Goal: Task Accomplishment & Management: Use online tool/utility

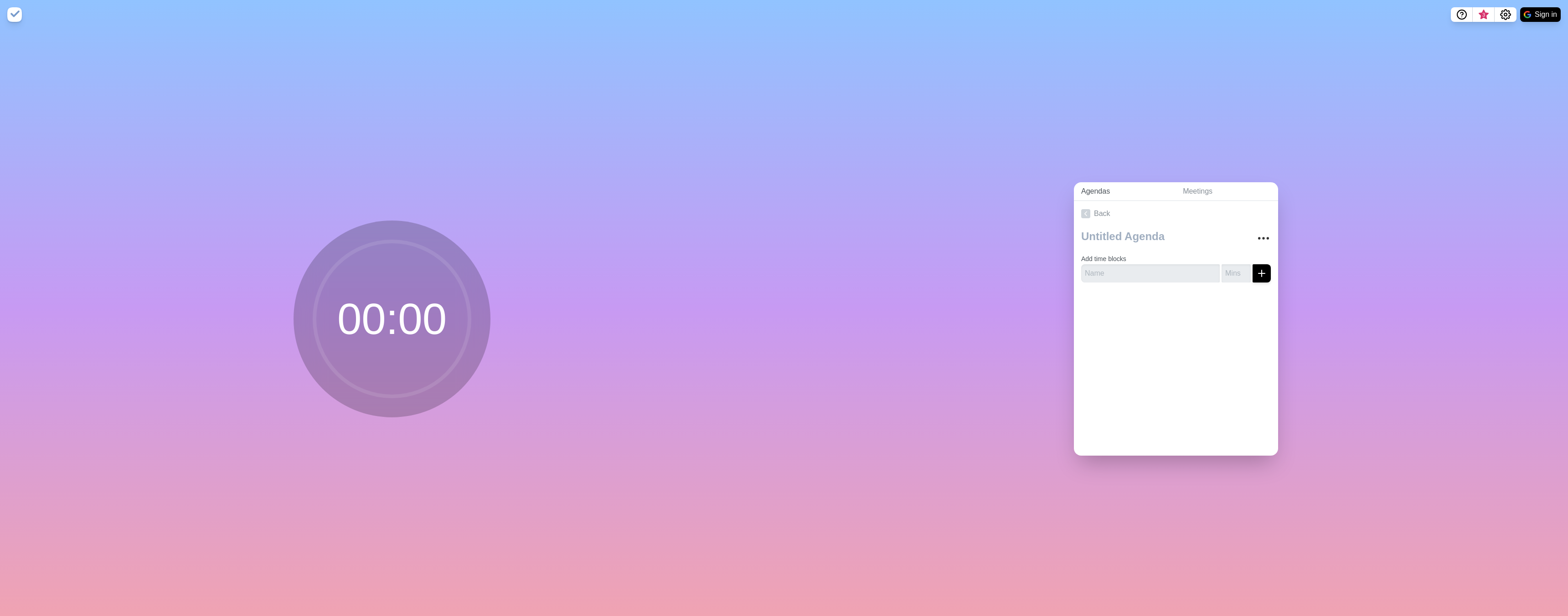
click at [1105, 183] on link "Agendas" at bounding box center [1124, 191] width 101 height 18
click at [1168, 271] on input "text" at bounding box center [1150, 273] width 139 height 18
click at [1205, 347] on div "Back Add time blocks" at bounding box center [1176, 328] width 204 height 255
click at [1212, 197] on link "Meetings" at bounding box center [1226, 191] width 103 height 18
click at [1105, 191] on link "Agendas" at bounding box center [1124, 191] width 101 height 18
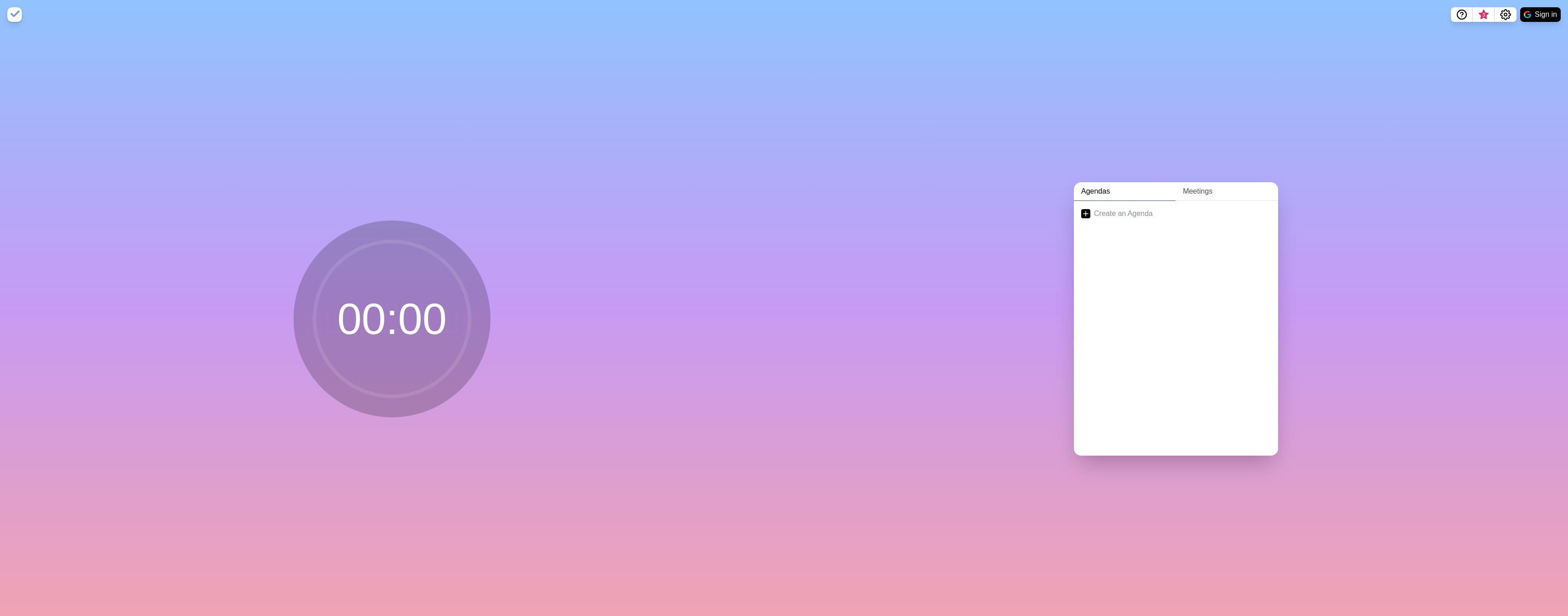
click at [1201, 194] on link "Meetings" at bounding box center [1226, 191] width 103 height 18
click at [1542, 12] on button "Sign in" at bounding box center [1539, 15] width 40 height 15
click at [1110, 192] on link "Agendas" at bounding box center [1124, 191] width 101 height 18
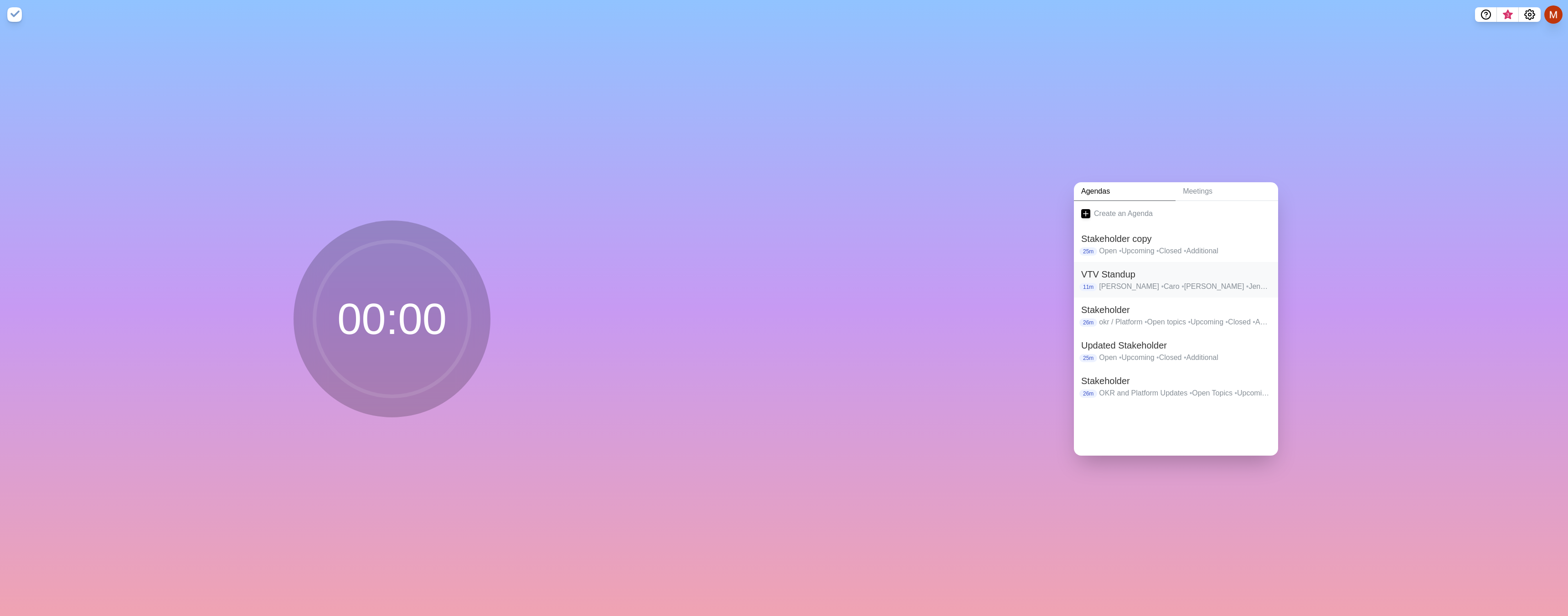
click at [1211, 291] on p "[PERSON_NAME] • Caro • [PERSON_NAME] • [PERSON_NAME] • [PERSON_NAME] ([PERSON_N…" at bounding box center [1185, 286] width 172 height 11
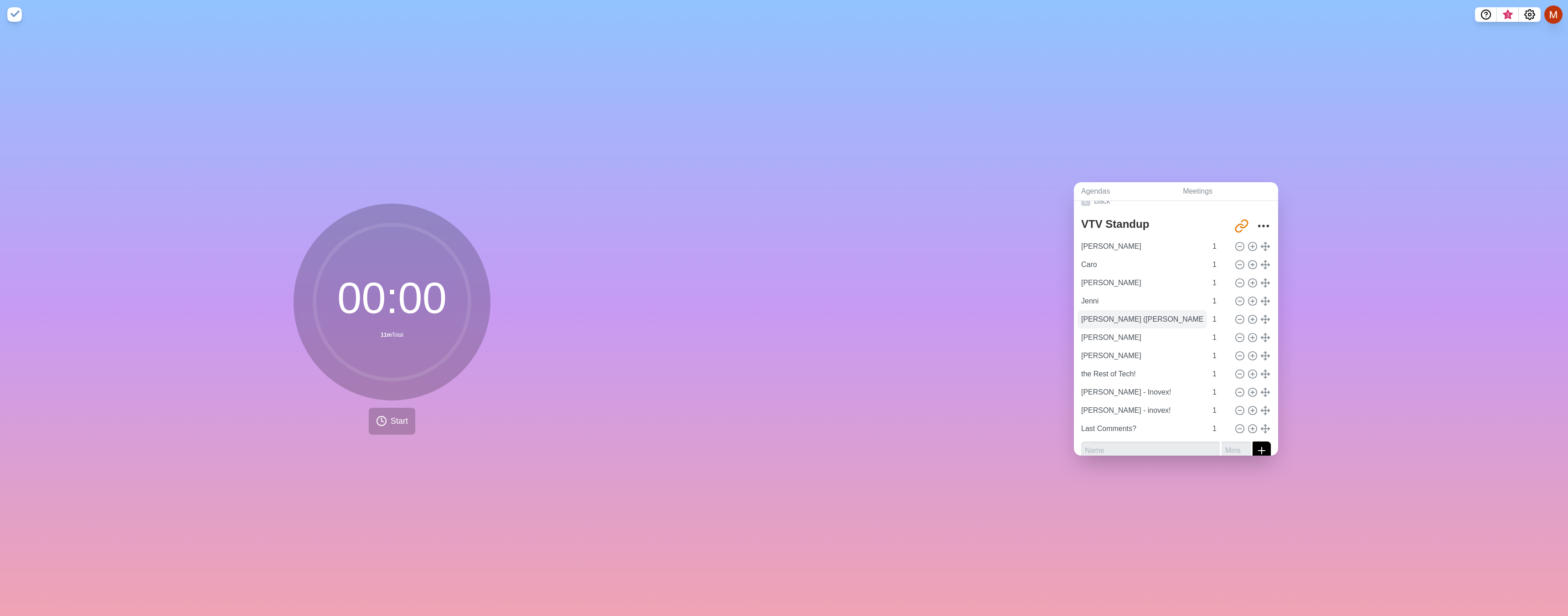
scroll to position [13, 0]
click at [1109, 391] on input "[PERSON_NAME] - Inovex!" at bounding box center [1142, 391] width 129 height 18
click at [1108, 391] on input "[PERSON_NAME] - Inovex!" at bounding box center [1142, 391] width 129 height 18
type input "[PERSON_NAME] (Inovex)"
drag, startPoint x: 1155, startPoint y: 410, endPoint x: 1118, endPoint y: 410, distance: 37.0
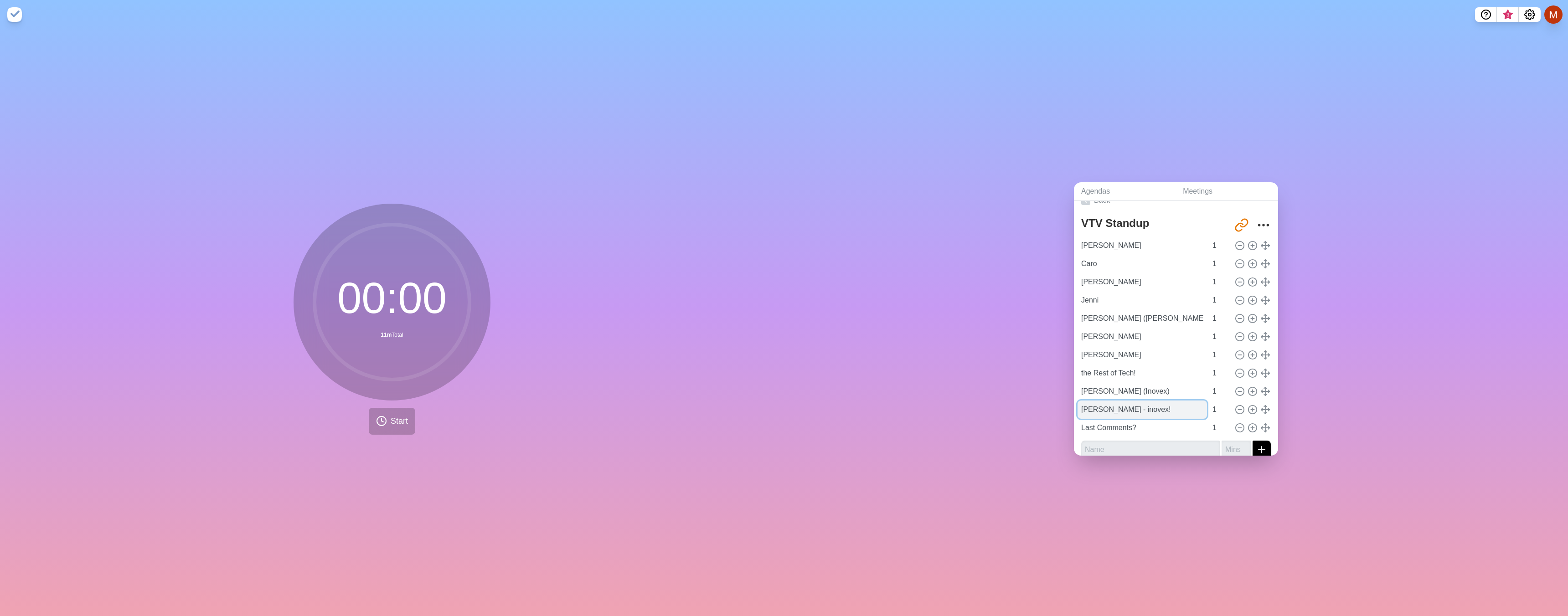
click at [1118, 410] on input "[PERSON_NAME] - inovex!" at bounding box center [1142, 409] width 129 height 18
type input "[PERSON_NAME]"
click at [1129, 445] on input "text" at bounding box center [1150, 444] width 139 height 18
type input "[PERSON_NAME]"
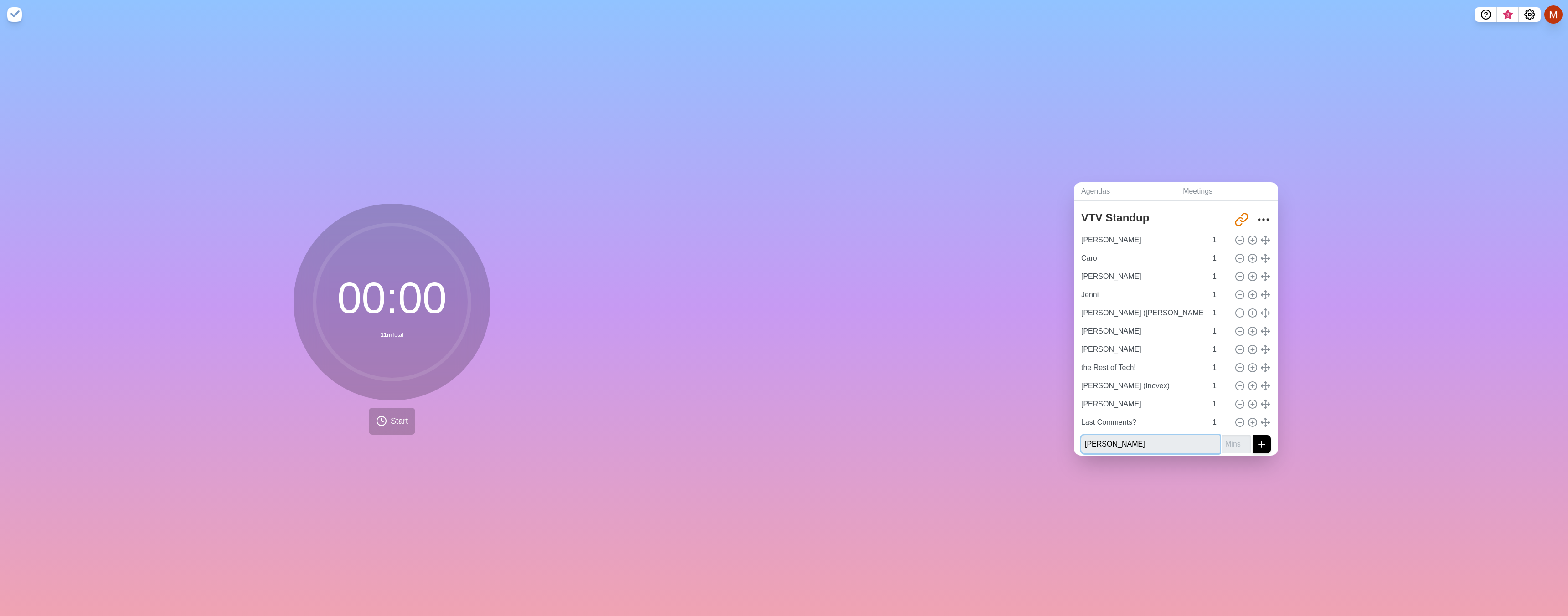
click at [1252, 435] on button "submit" at bounding box center [1261, 444] width 18 height 18
type input "1"
click at [1252, 435] on button "submit" at bounding box center [1261, 444] width 18 height 18
type input "[PERSON_NAME]"
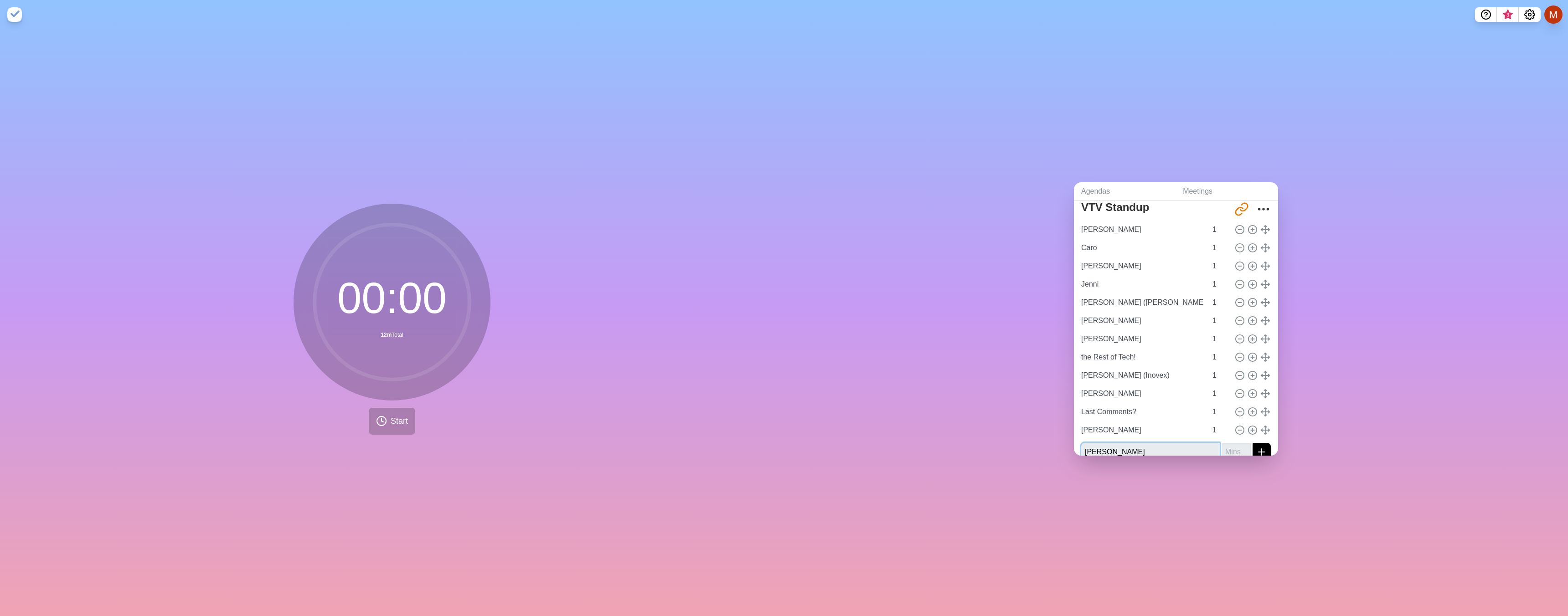
click at [1252, 443] on button "submit" at bounding box center [1261, 452] width 18 height 18
type input "1"
click at [1252, 438] on button "submit" at bounding box center [1261, 446] width 18 height 18
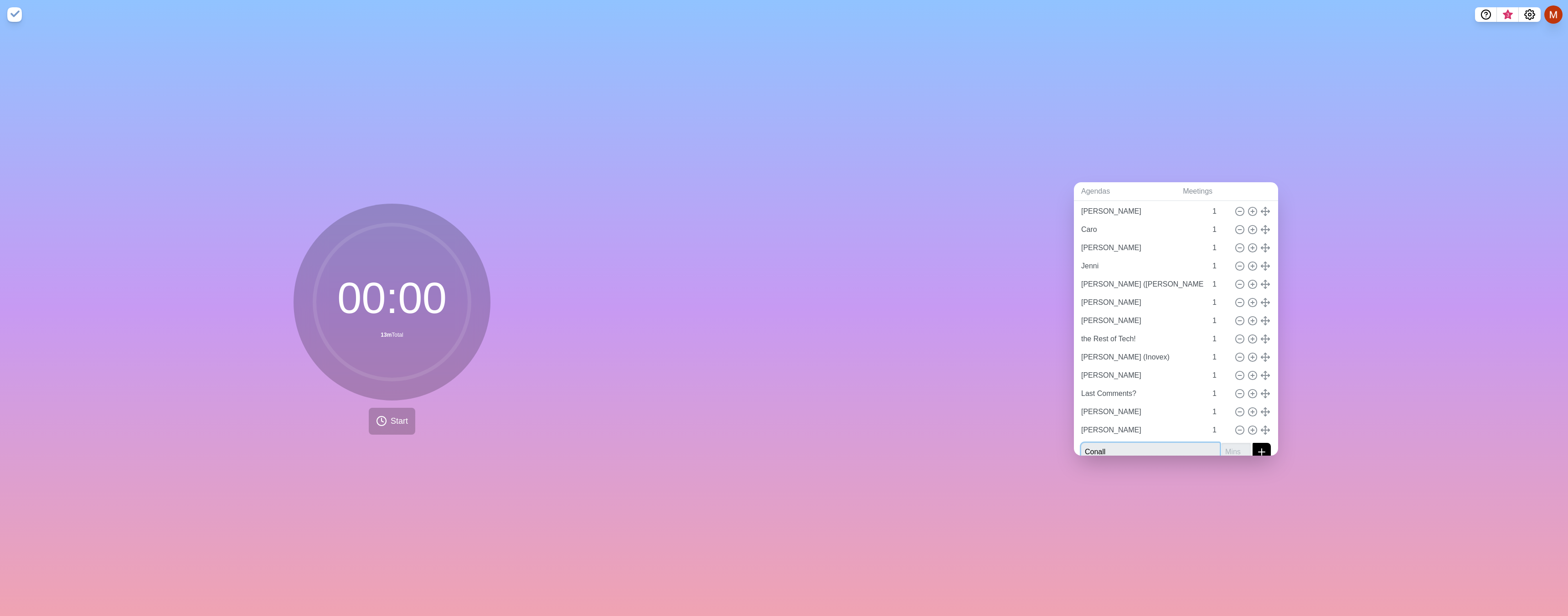
type input "Conall"
click at [1252, 443] on button "submit" at bounding box center [1261, 452] width 18 height 18
type input "1"
click at [1252, 438] on button "submit" at bounding box center [1261, 446] width 18 height 18
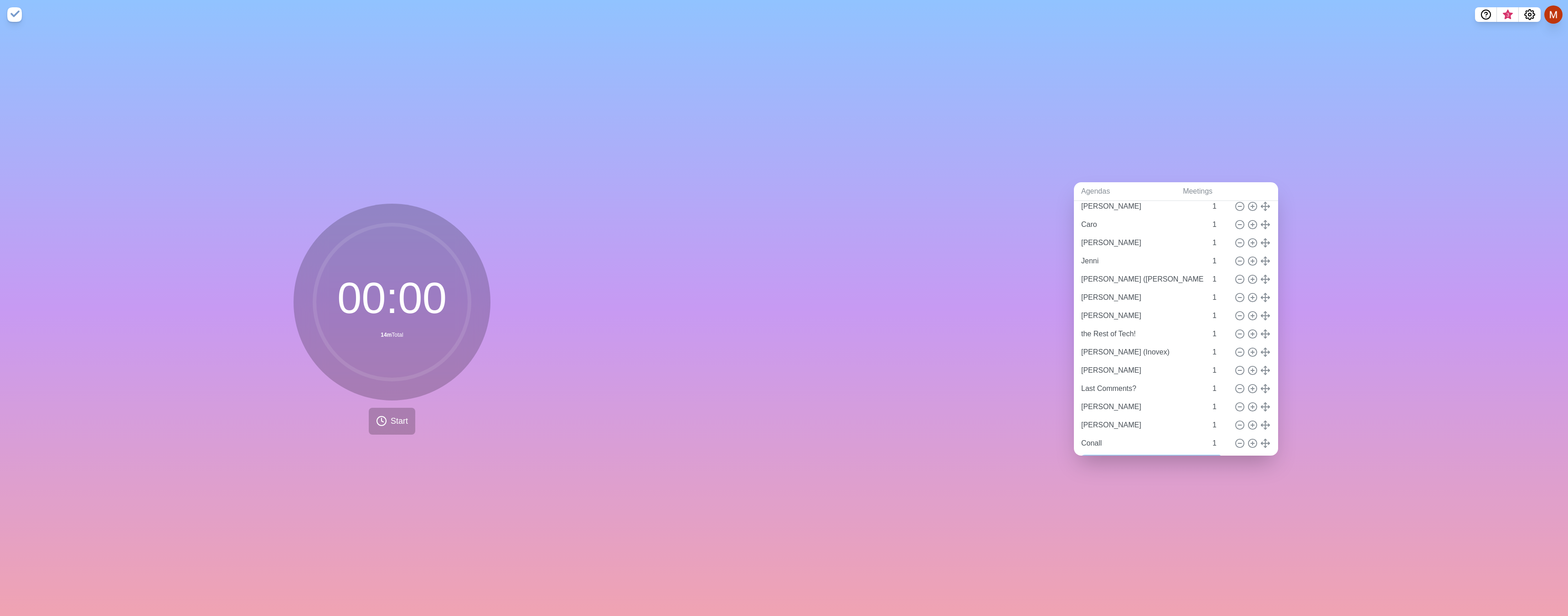
scroll to position [65, 0]
type input "Olli"
click at [1252, 443] on button "submit" at bounding box center [1261, 452] width 18 height 18
type input "1"
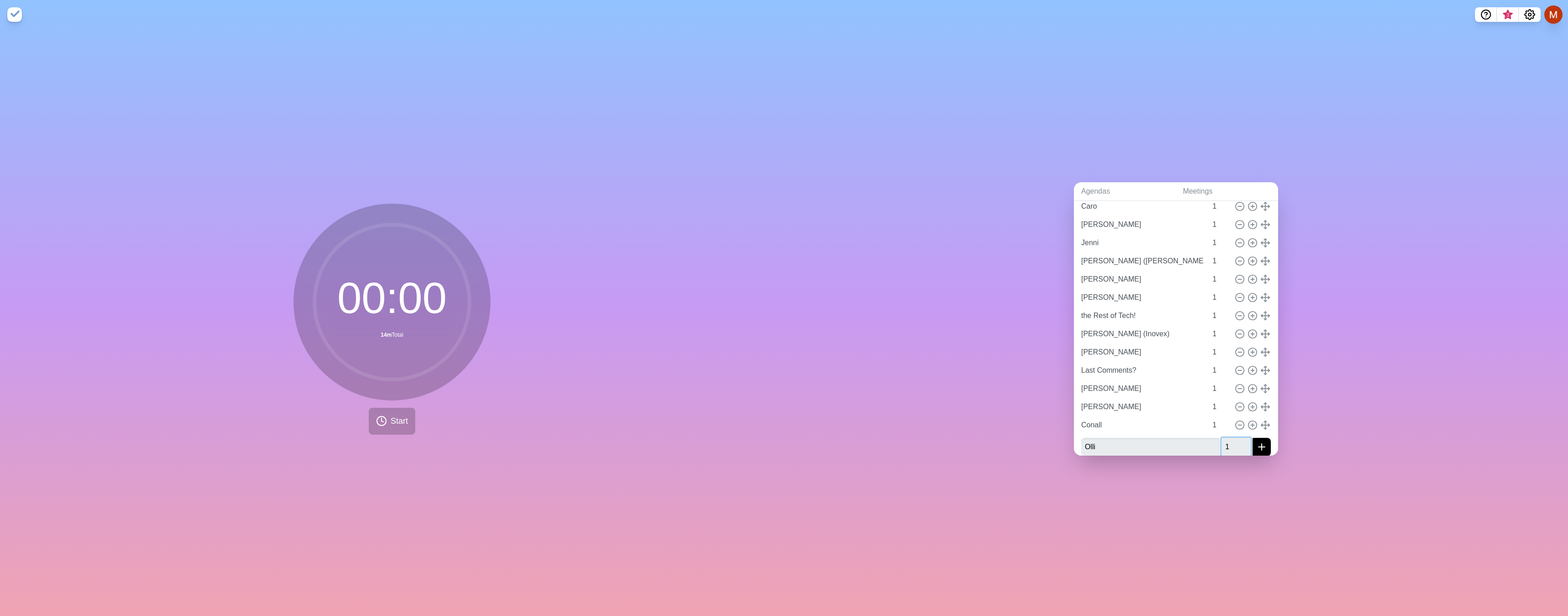
click at [1252, 438] on button "submit" at bounding box center [1261, 446] width 18 height 18
type input "[PERSON_NAME]"
click at [1252, 443] on button "submit" at bounding box center [1261, 452] width 18 height 18
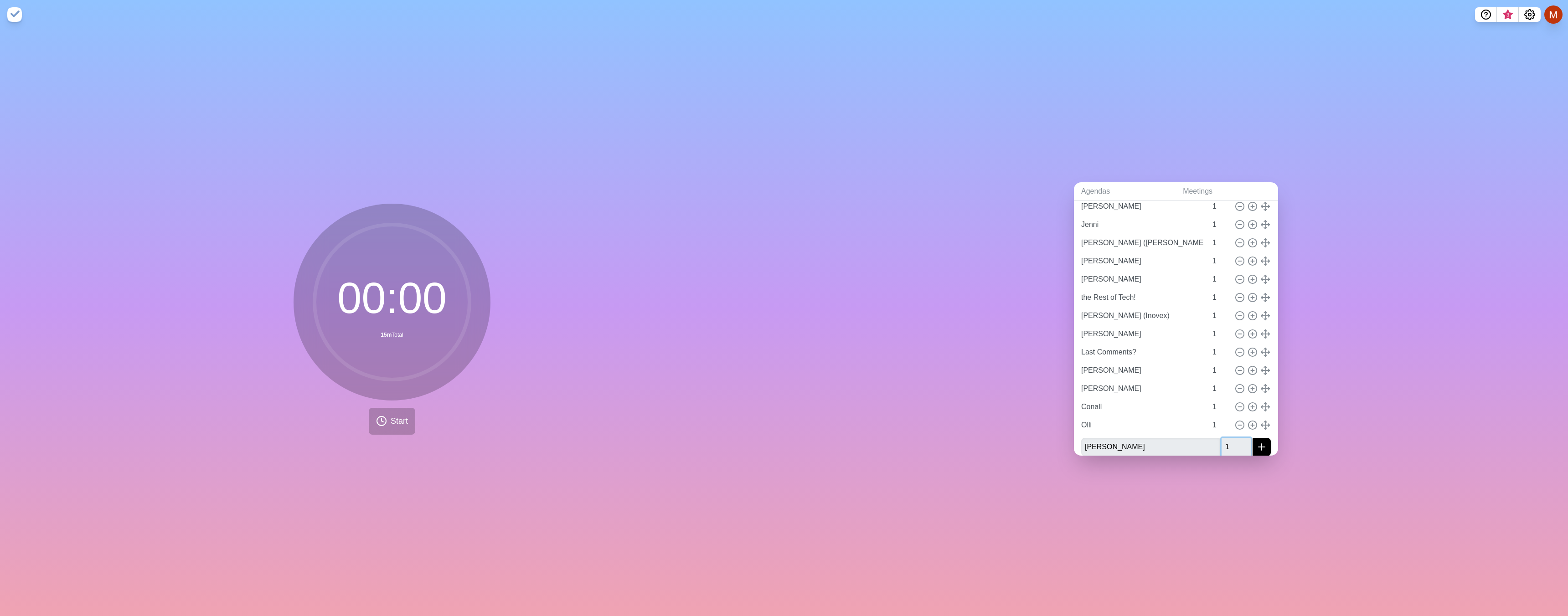
type input "1"
click at [1252, 438] on button "submit" at bounding box center [1261, 446] width 18 height 18
type input "[PERSON_NAME]"
click at [1252, 443] on button "submit" at bounding box center [1261, 452] width 18 height 18
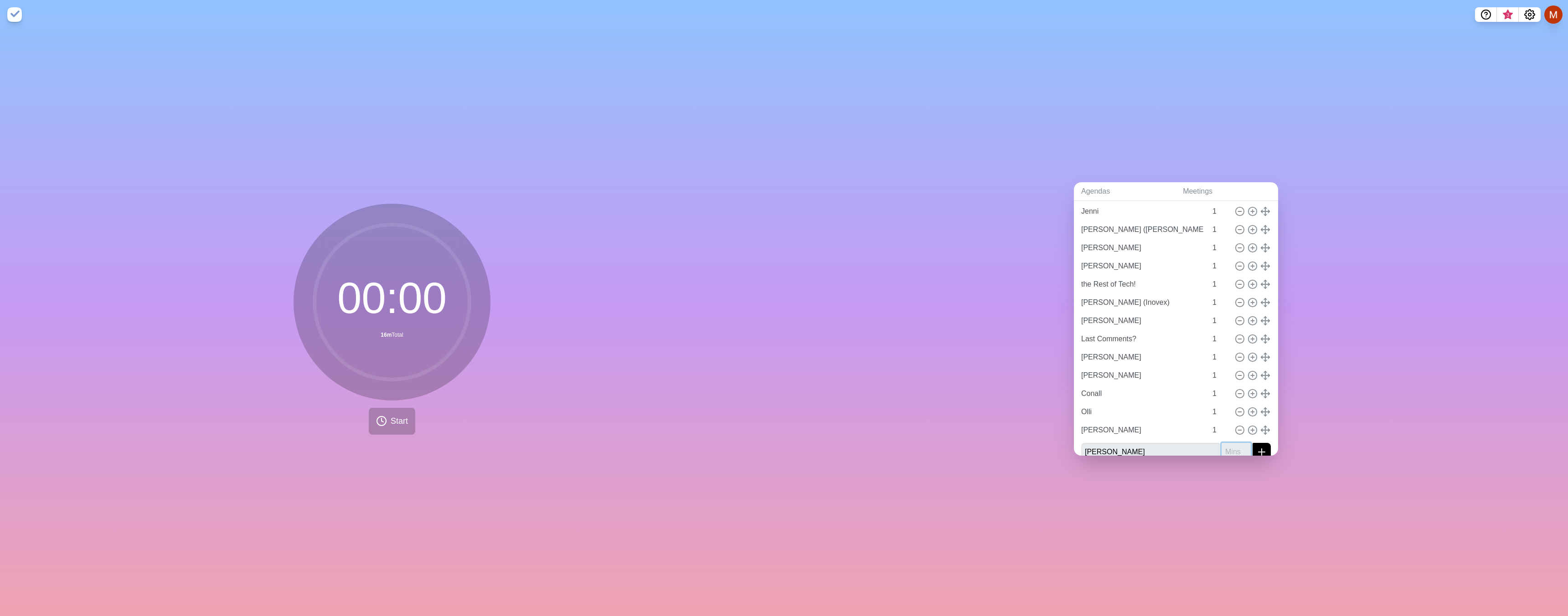
scroll to position [107, 0]
type input "1"
click at [1252, 438] on button "submit" at bounding box center [1261, 446] width 18 height 18
type input "[PERSON_NAME]"
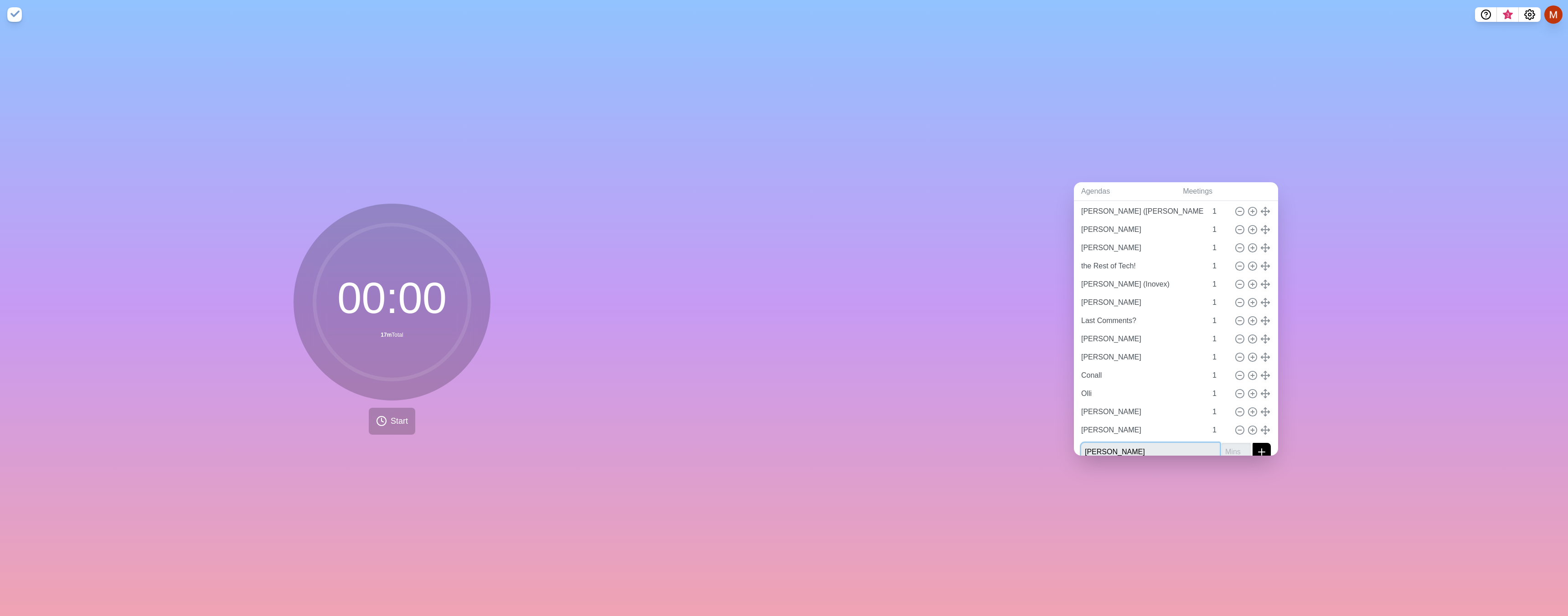
click at [1252, 443] on button "submit" at bounding box center [1261, 452] width 18 height 18
type input "1"
click at [1252, 438] on button "submit" at bounding box center [1261, 446] width 18 height 18
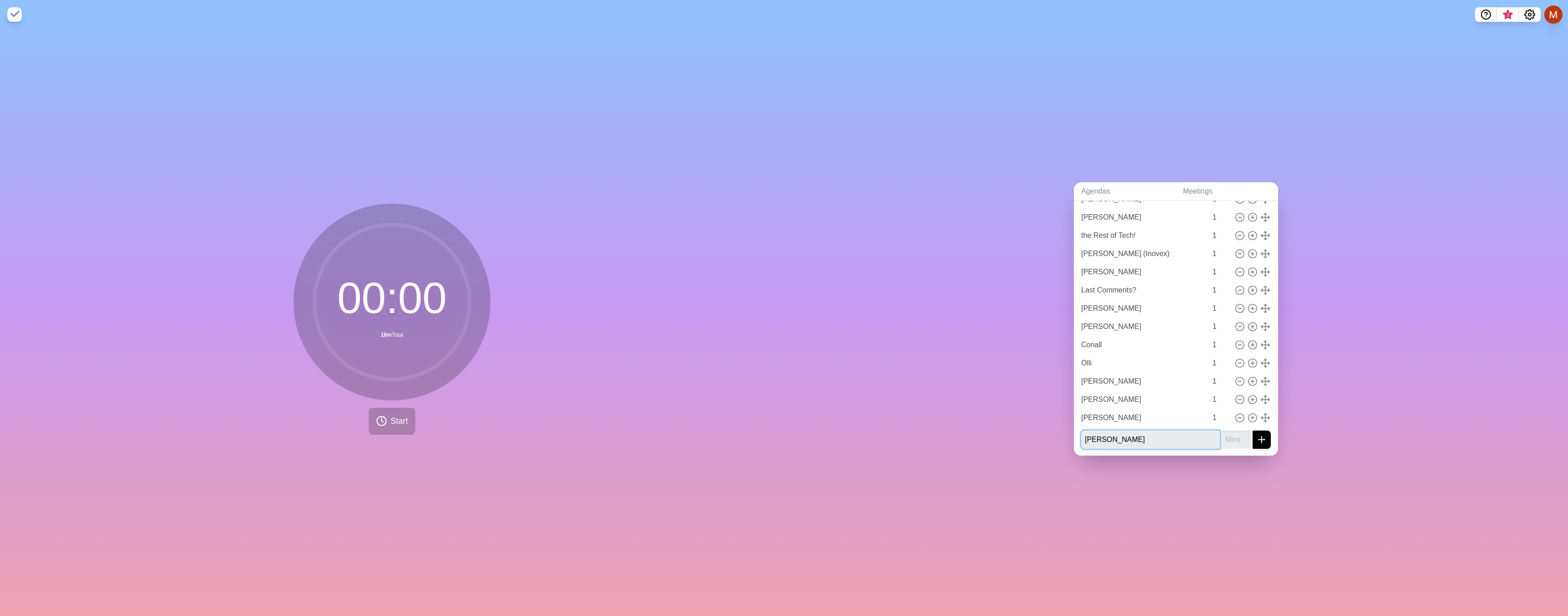
type input "[PERSON_NAME]"
click at [1252, 430] on button "submit" at bounding box center [1261, 439] width 18 height 18
type input "1"
click at [1252, 430] on button "submit" at bounding box center [1261, 439] width 18 height 18
type input "[PERSON_NAME]"
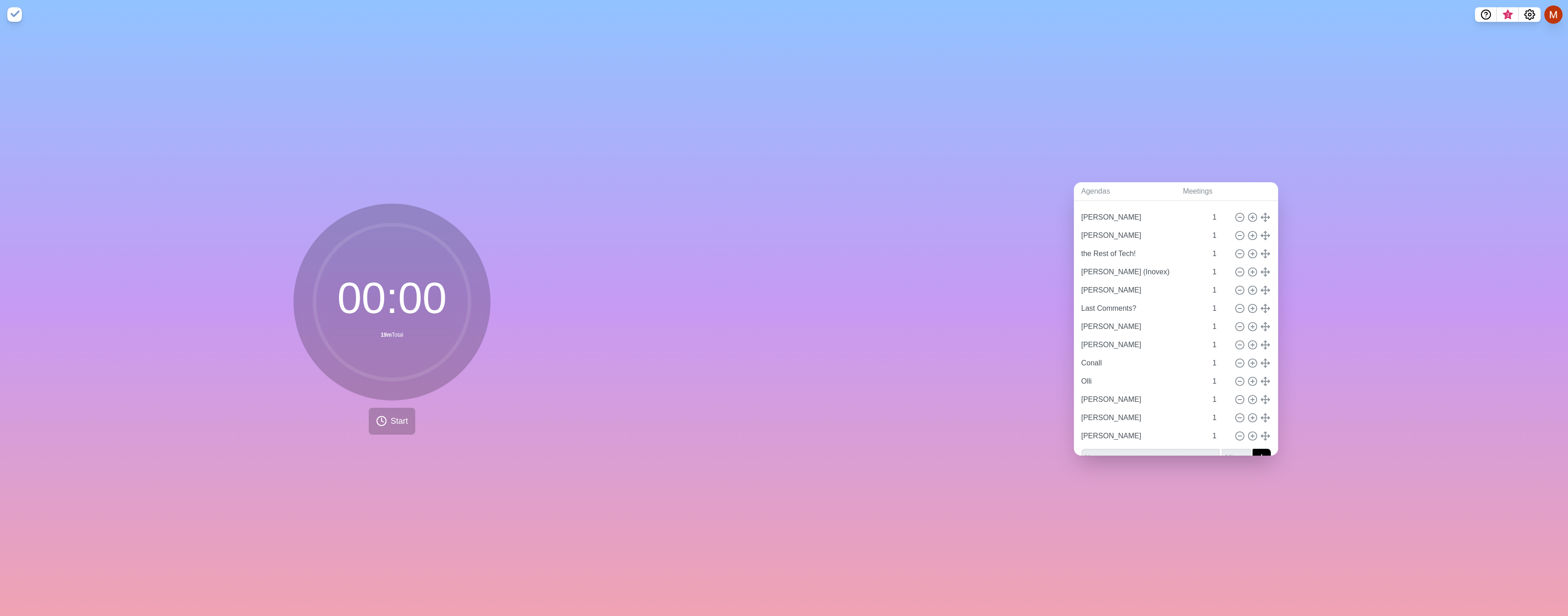
type input "[PERSON_NAME]"
type input "the Rest of Tech!"
type input "[PERSON_NAME] (Inovex)"
type input "[PERSON_NAME]"
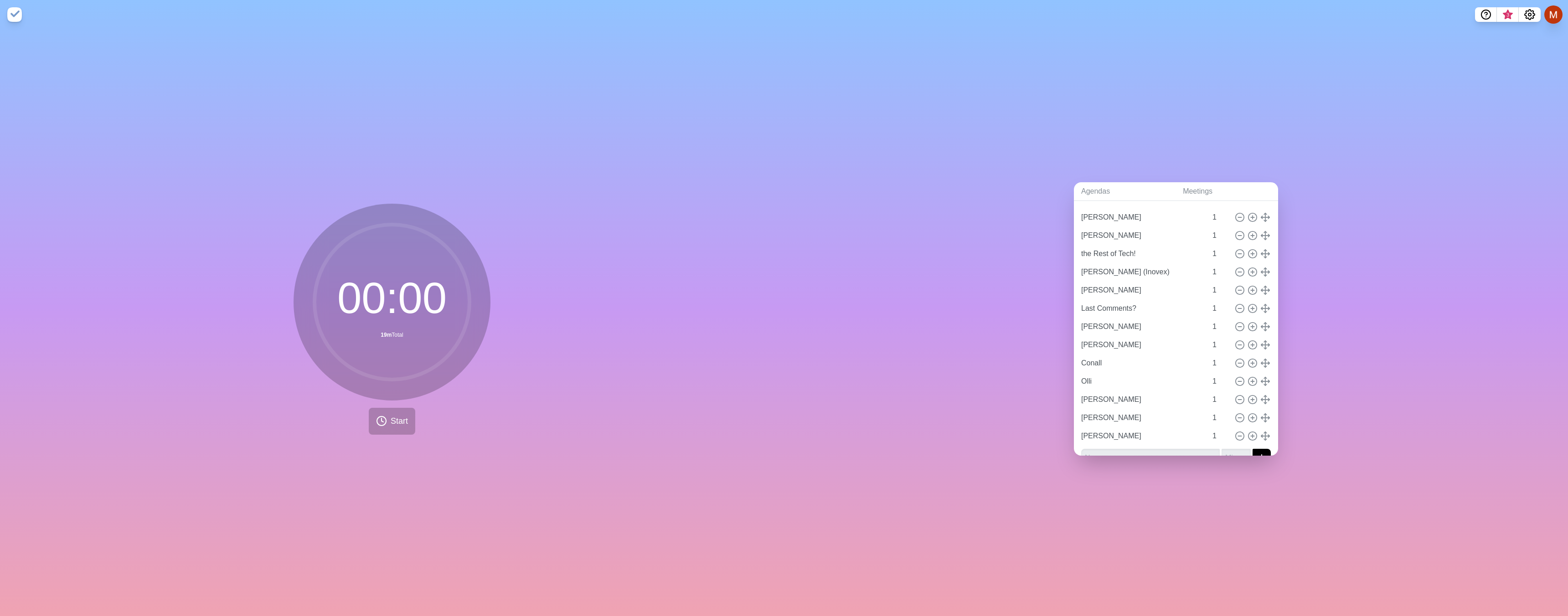
type input "Last Comments?"
type input "[PERSON_NAME]"
type input "Conall"
type input "Olli"
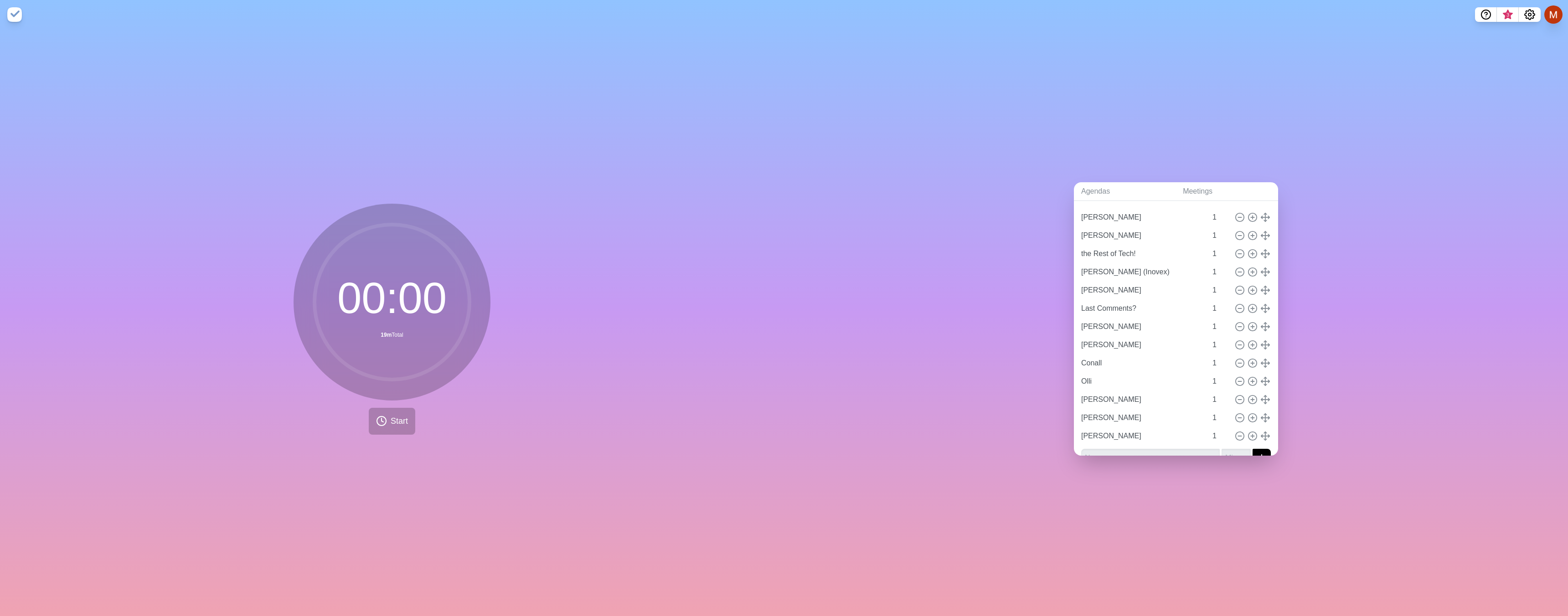
type input "[PERSON_NAME]"
type input "[PERSON_NAME] ([PERSON_NAME])"
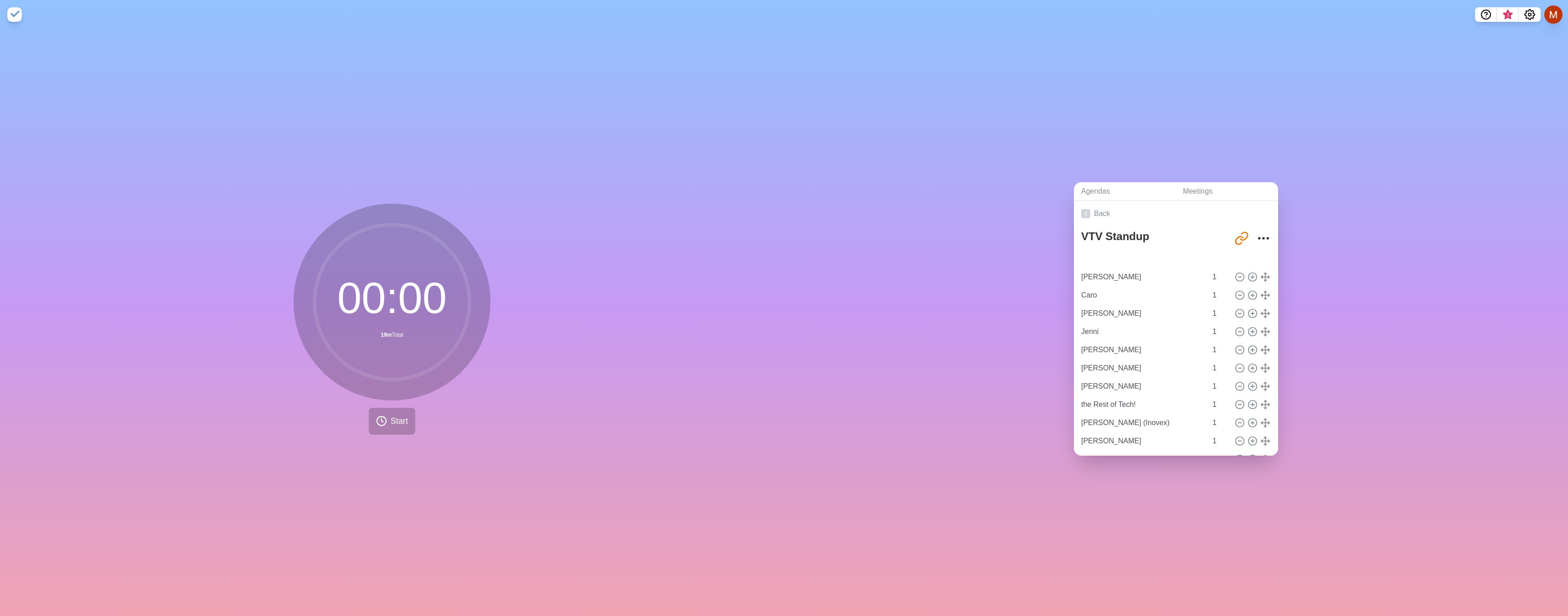
type input "[PERSON_NAME]"
type input "Caro"
type input "[PERSON_NAME]"
type input "Jenni"
type input "[PERSON_NAME]"
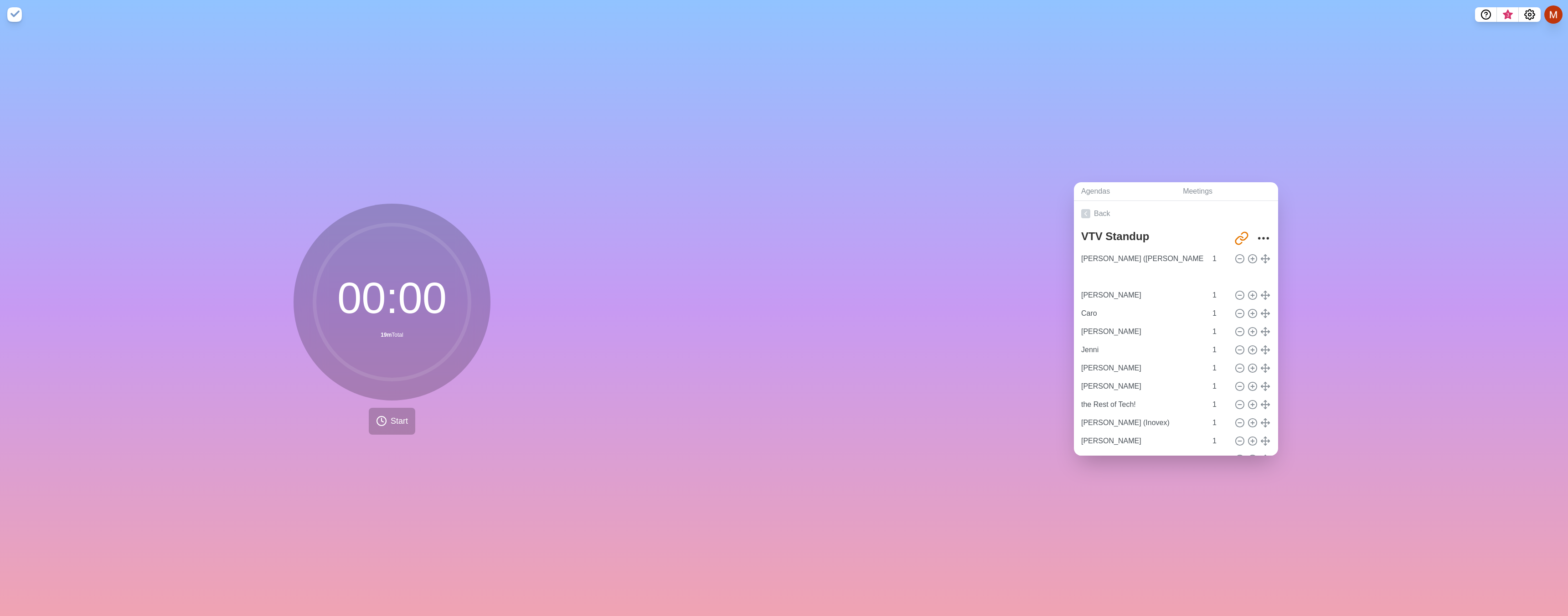
type input "[PERSON_NAME]"
type input "Caro"
type input "[PERSON_NAME]"
type input "Jenni"
drag, startPoint x: 1266, startPoint y: 348, endPoint x: 1265, endPoint y: 275, distance: 73.0
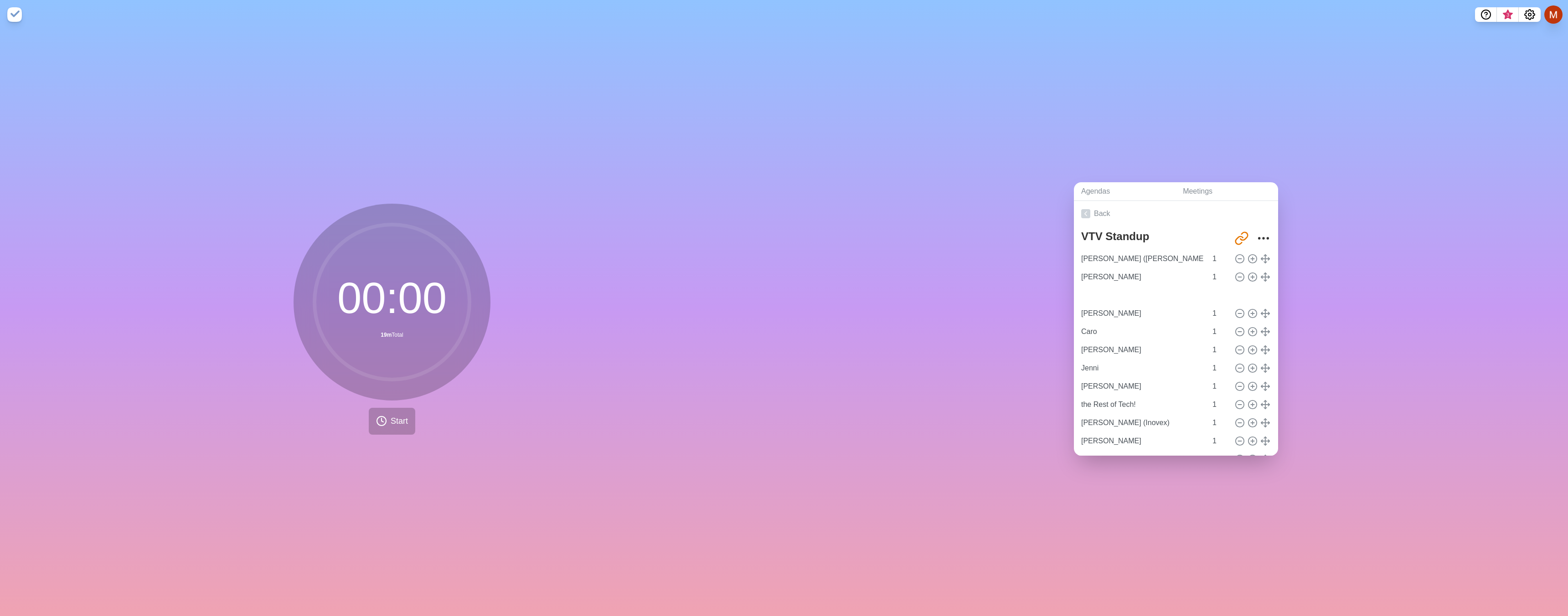
type input "[PERSON_NAME]"
type input "Caro"
type input "[PERSON_NAME]"
type input "Jenni"
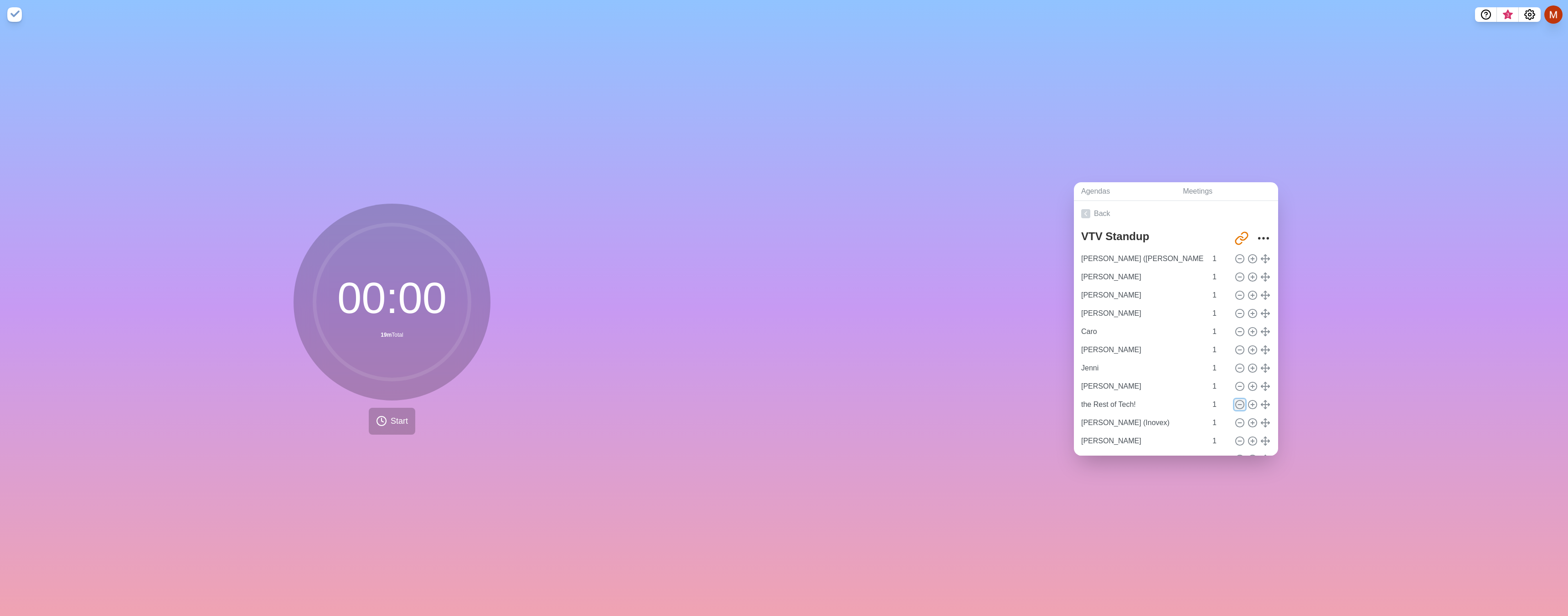
click at [1239, 405] on icon at bounding box center [1240, 405] width 10 height 10
type input "[PERSON_NAME] (Inovex)"
type input "[PERSON_NAME]"
type input "Last Comments?"
type input "[PERSON_NAME]"
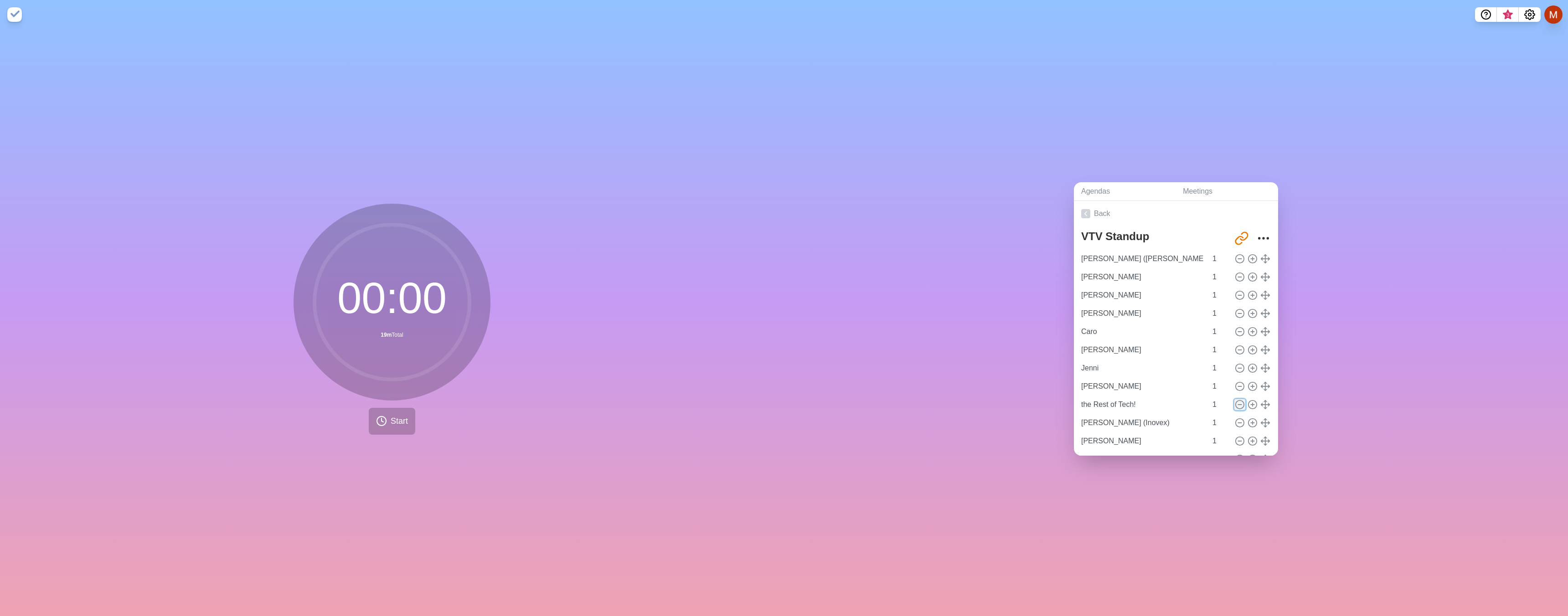
type input "[PERSON_NAME]"
type input "Conall"
type input "Olli"
type input "[PERSON_NAME]"
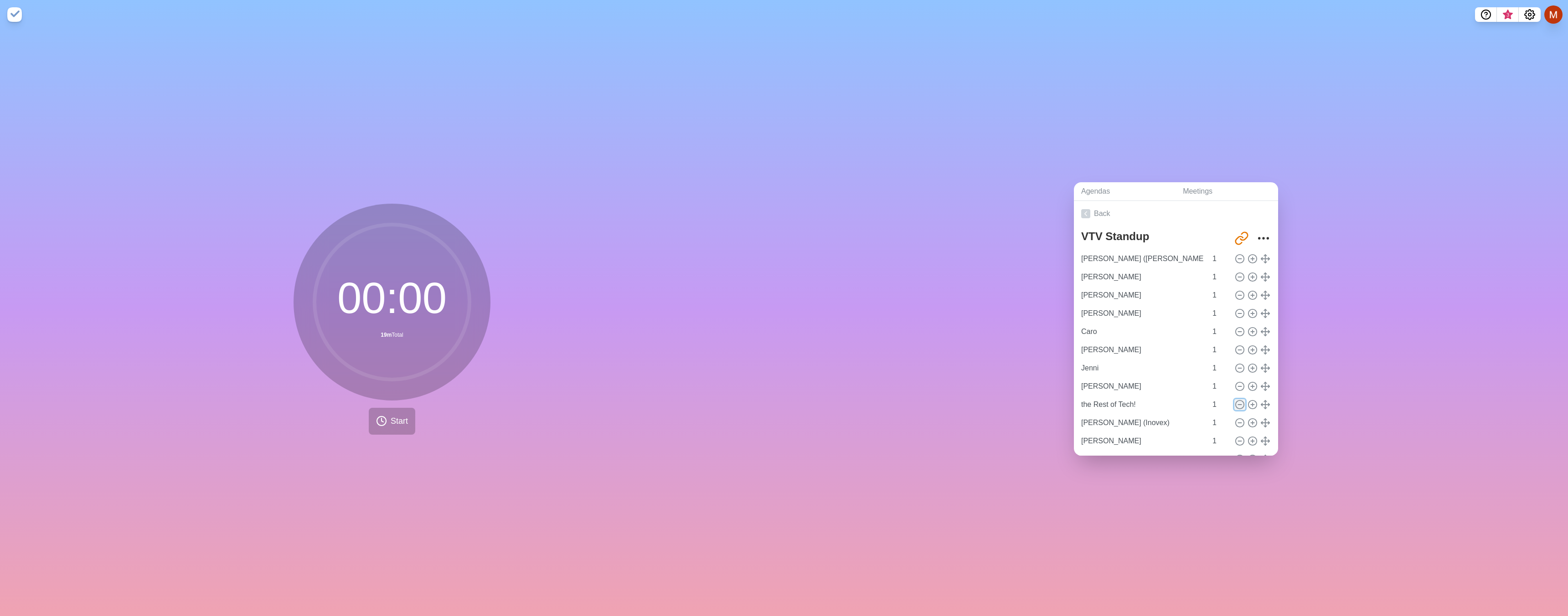
type input "[PERSON_NAME]"
type input "Last Comments?"
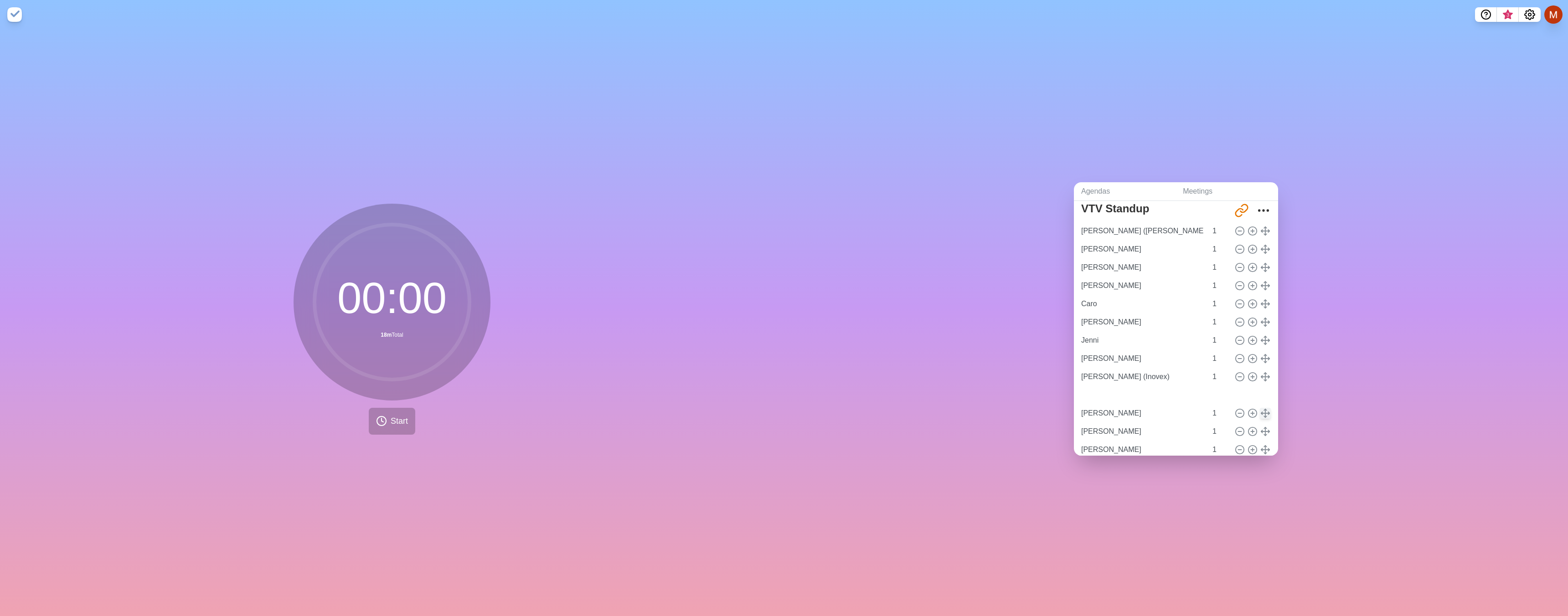
drag, startPoint x: 1265, startPoint y: 435, endPoint x: 1264, endPoint y: 393, distance: 42.0
type input "[PERSON_NAME]"
type input "Caro"
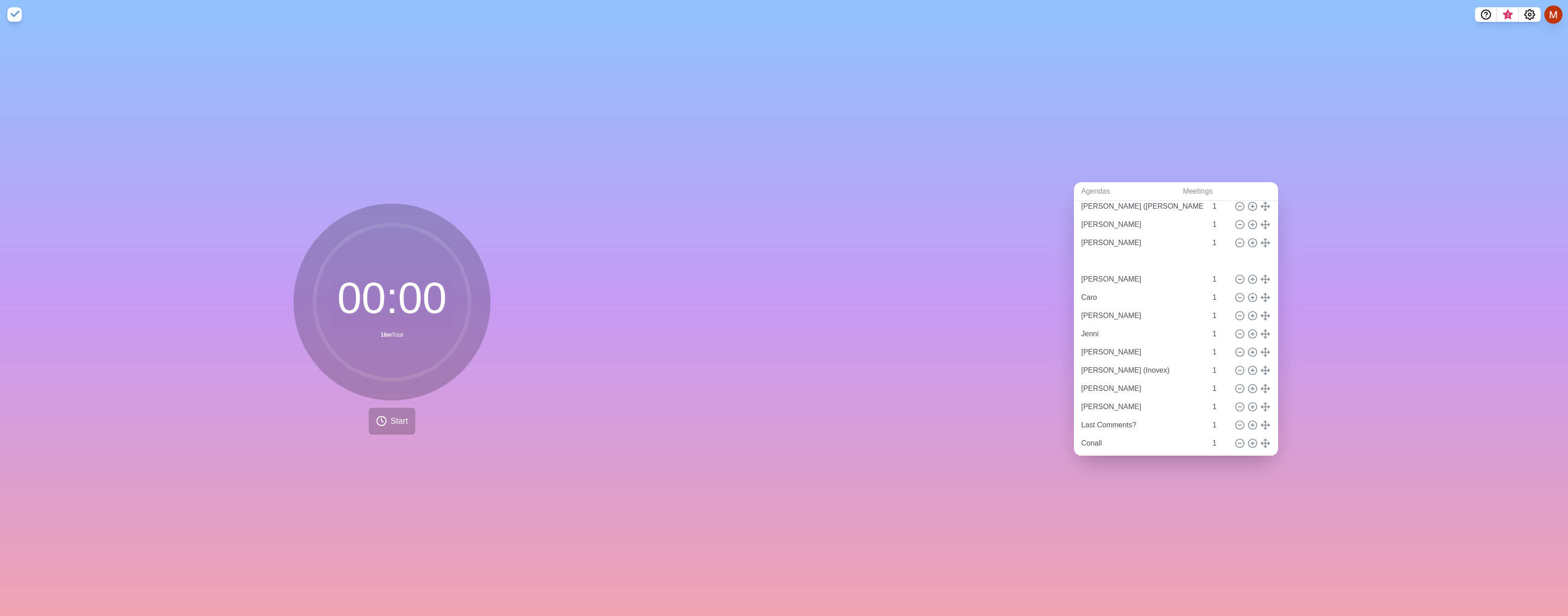
type input "[PERSON_NAME]"
type input "Jenni"
type input "[PERSON_NAME]"
type input "[PERSON_NAME] (Inovex)"
type input "[PERSON_NAME]"
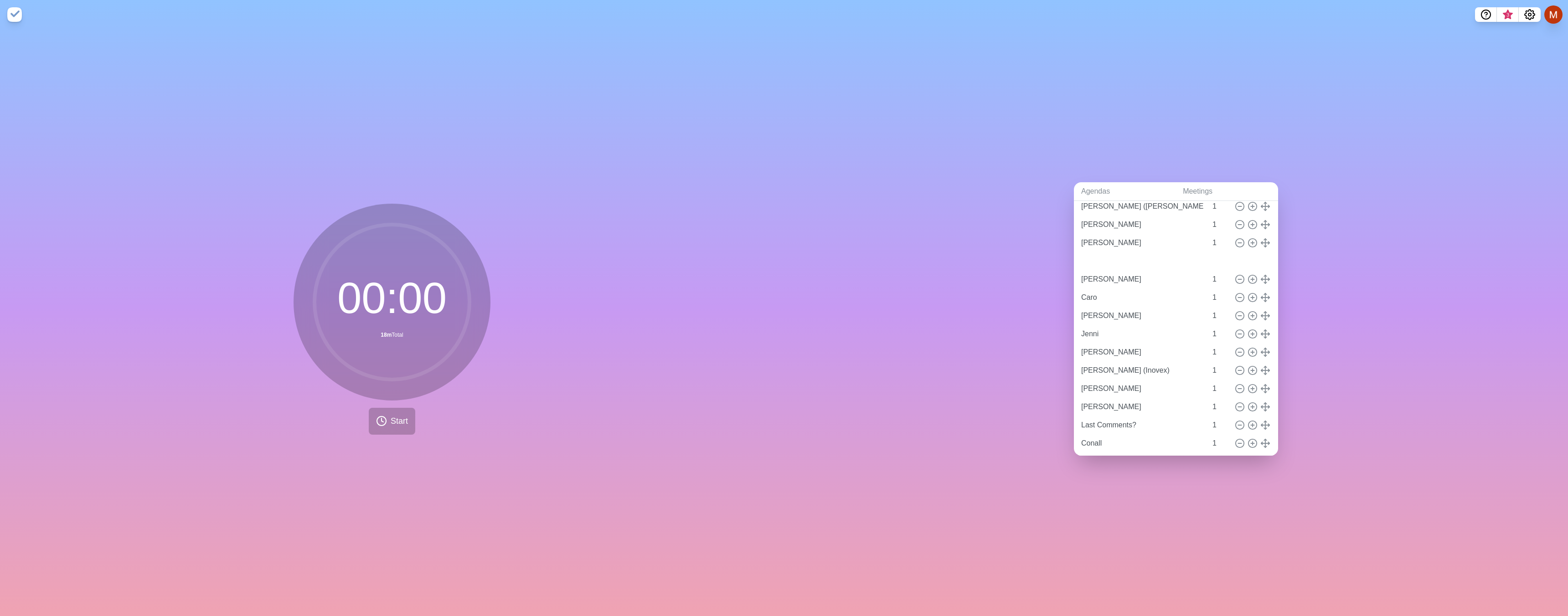
type input "[PERSON_NAME]"
type input "Last Comments?"
type input "Conall"
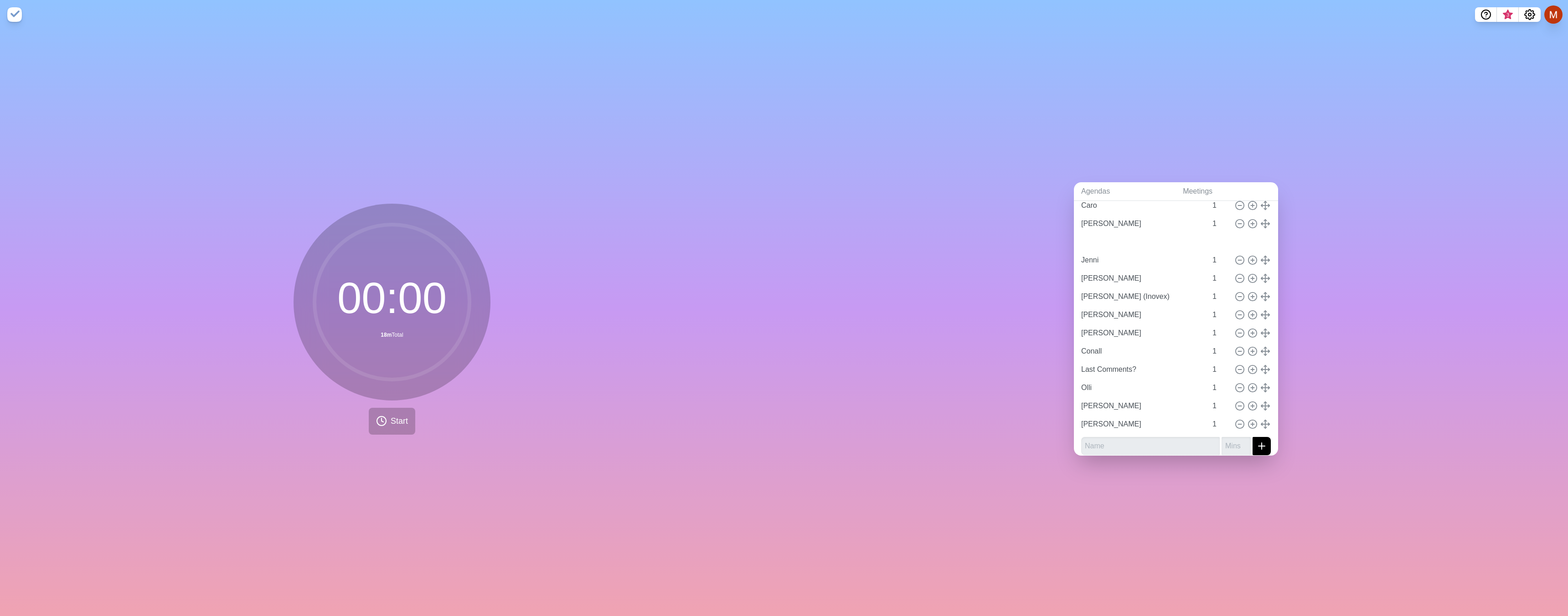
type input "[PERSON_NAME]"
type input "Jenni"
type input "[PERSON_NAME]"
type input "[PERSON_NAME] (Inovex)"
type input "[PERSON_NAME]"
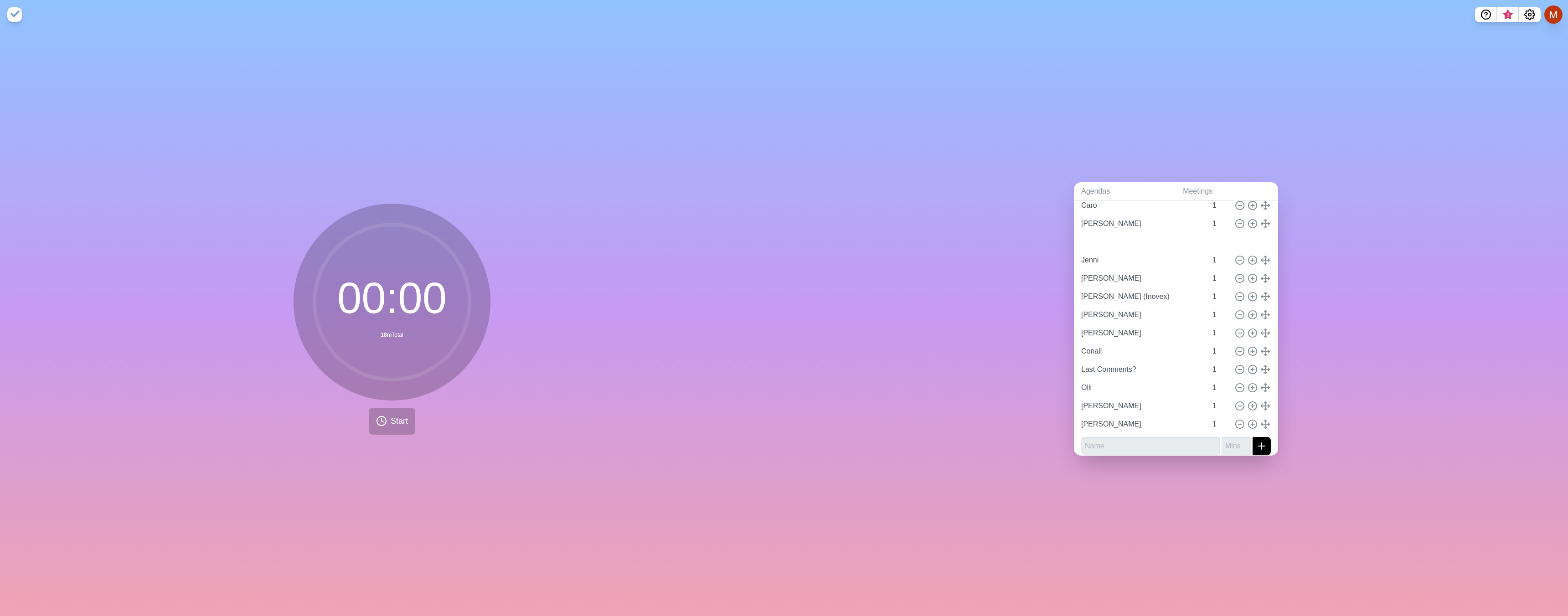
type input "[PERSON_NAME]"
type input "Conall"
type input "Last Comments?"
type input "Olli"
type input "[PERSON_NAME]"
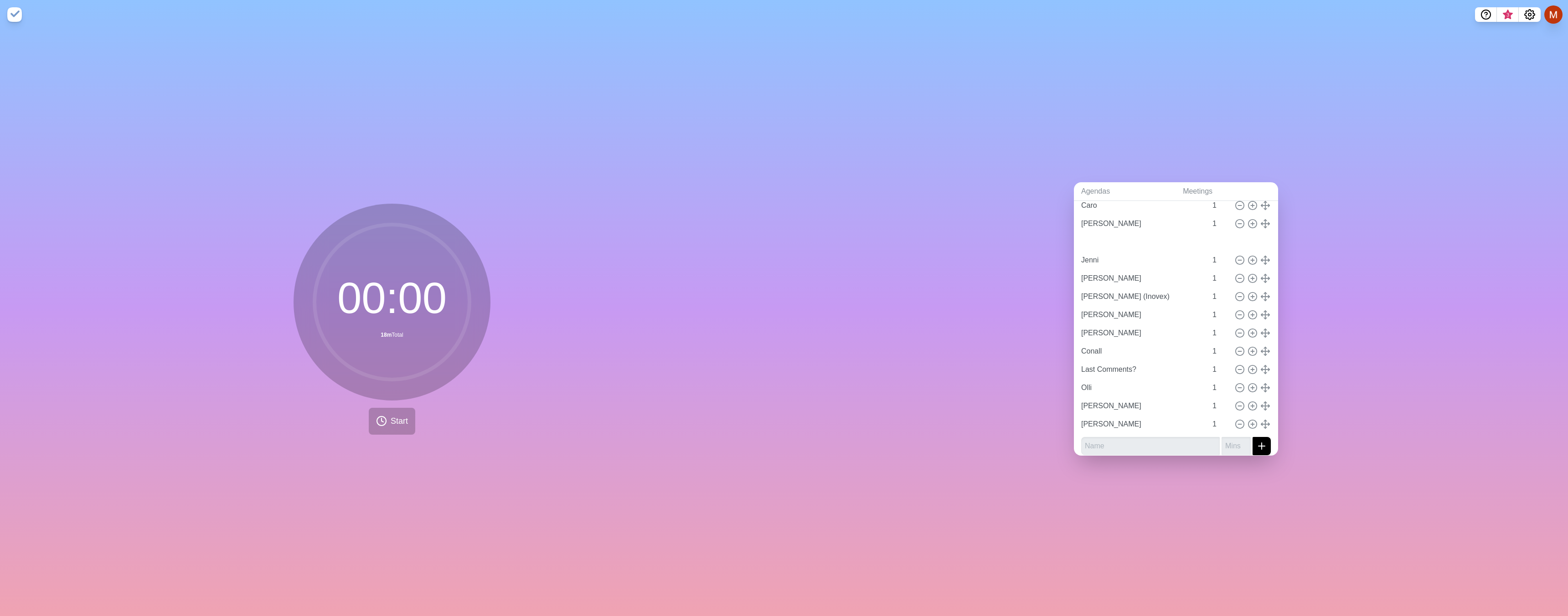
type input "[PERSON_NAME]"
type input "Jenni"
type input "[PERSON_NAME]"
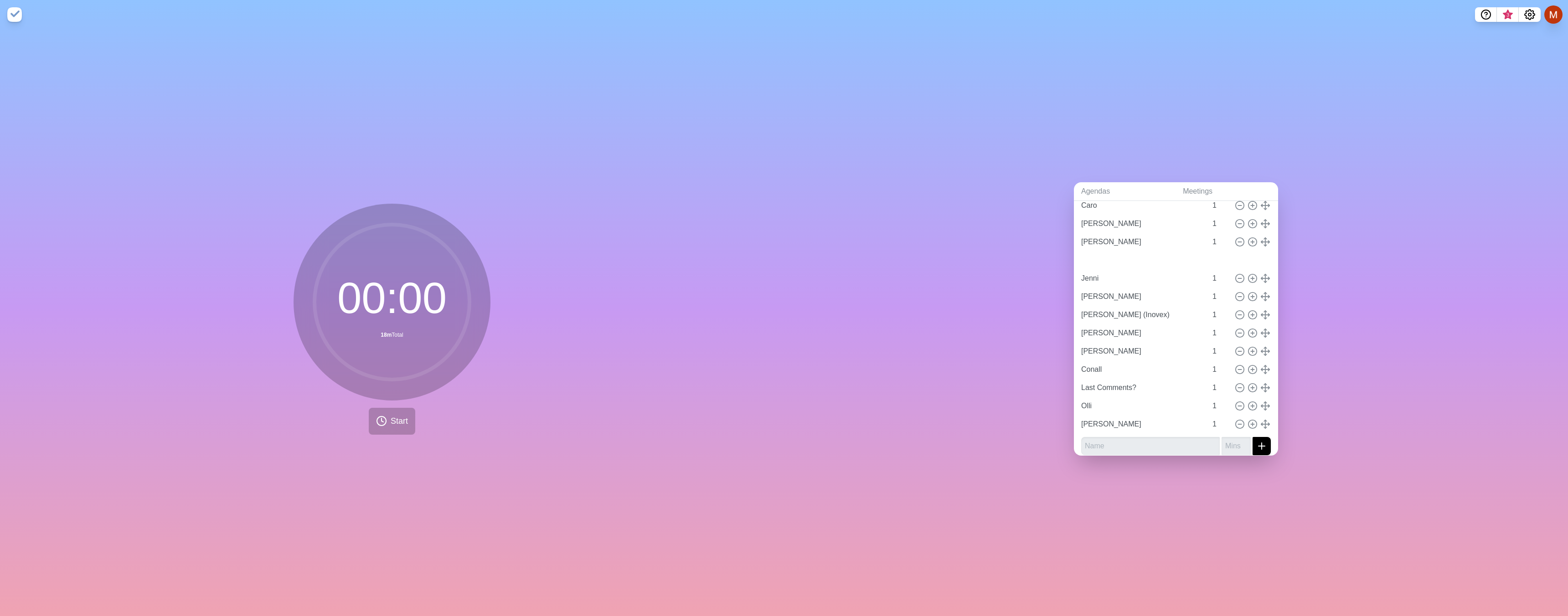
type input "[PERSON_NAME] (Inovex)"
type input "[PERSON_NAME]"
type input "Conall"
type input "Last Comments?"
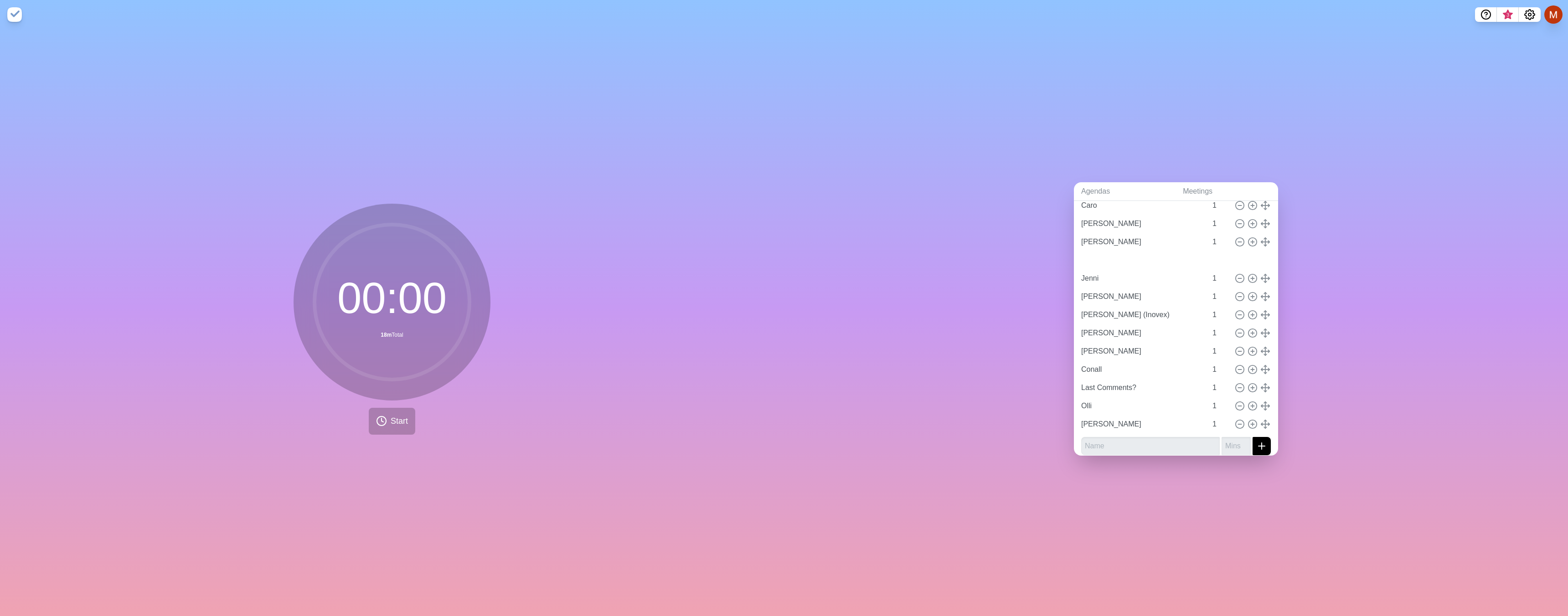
type input "Olli"
type input "[PERSON_NAME]"
type input "Olli"
type input "[PERSON_NAME]"
type input "Jenni"
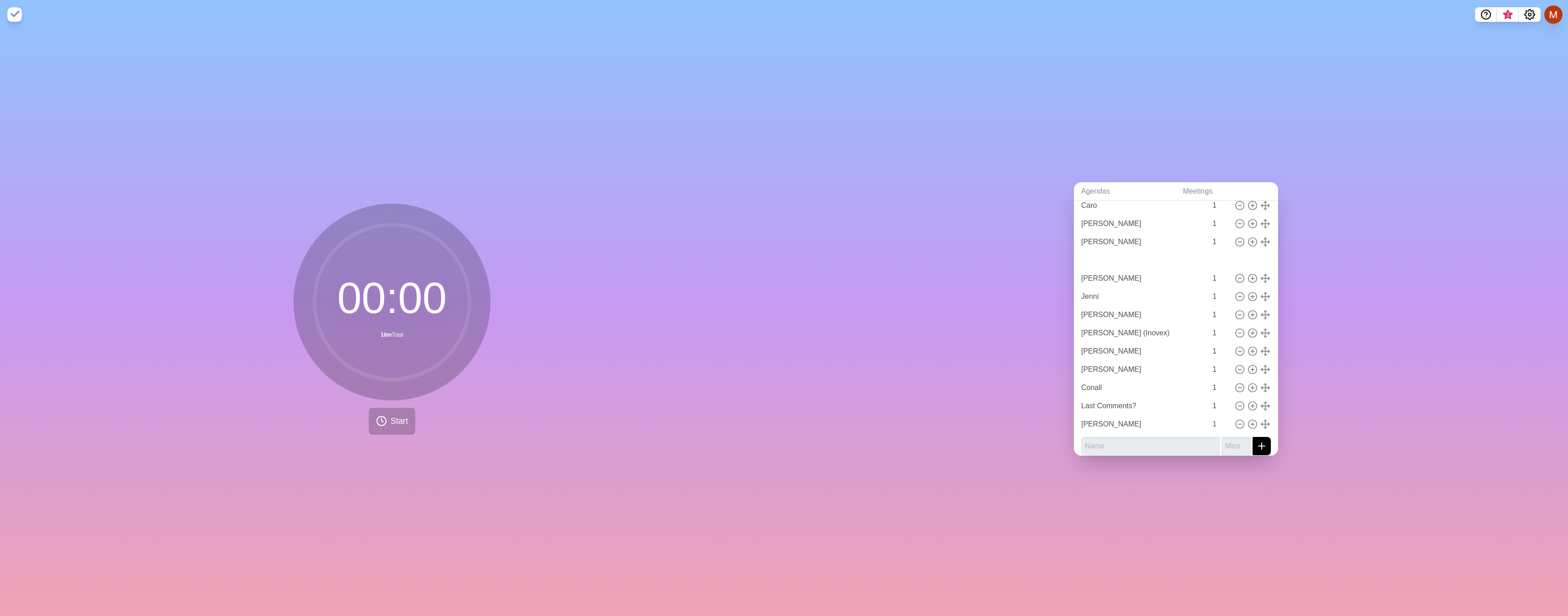
type input "[PERSON_NAME]"
type input "[PERSON_NAME] (Inovex)"
type input "[PERSON_NAME]"
type input "Conall"
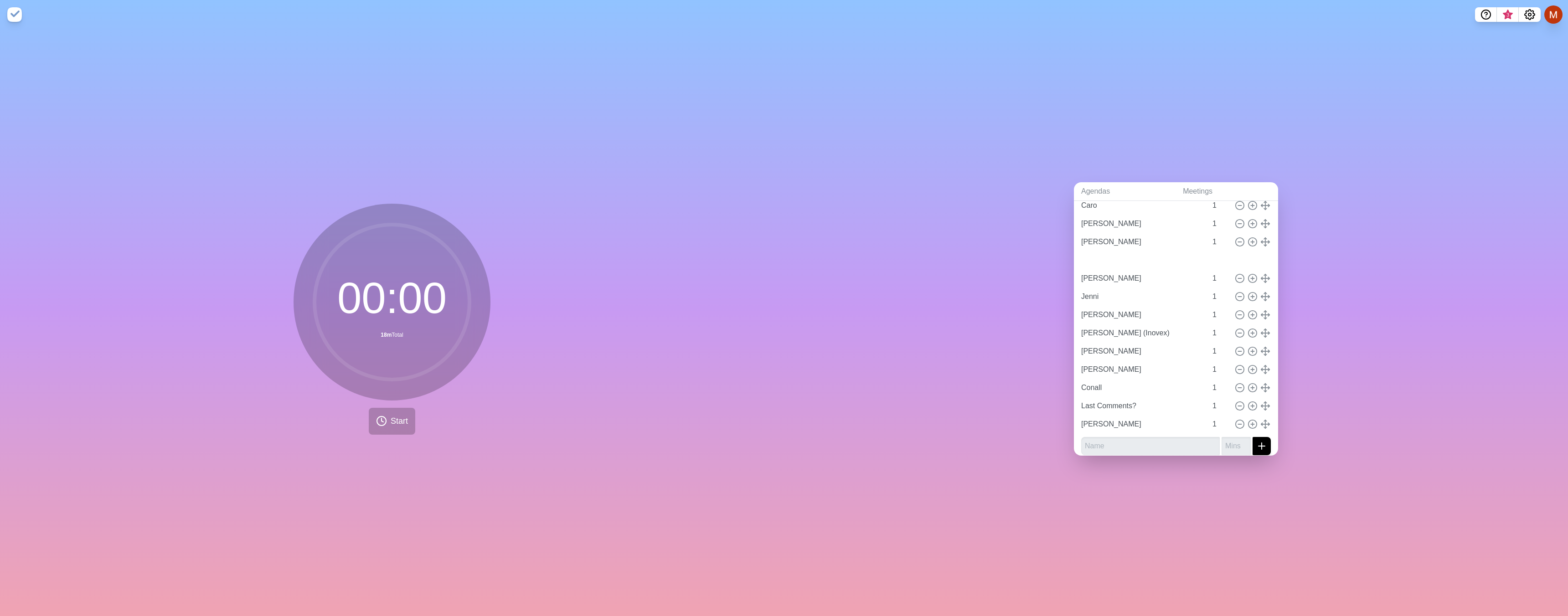
type input "Last Comments?"
type input "Conall"
type input "[PERSON_NAME]"
type input "Jenni"
type input "[PERSON_NAME]"
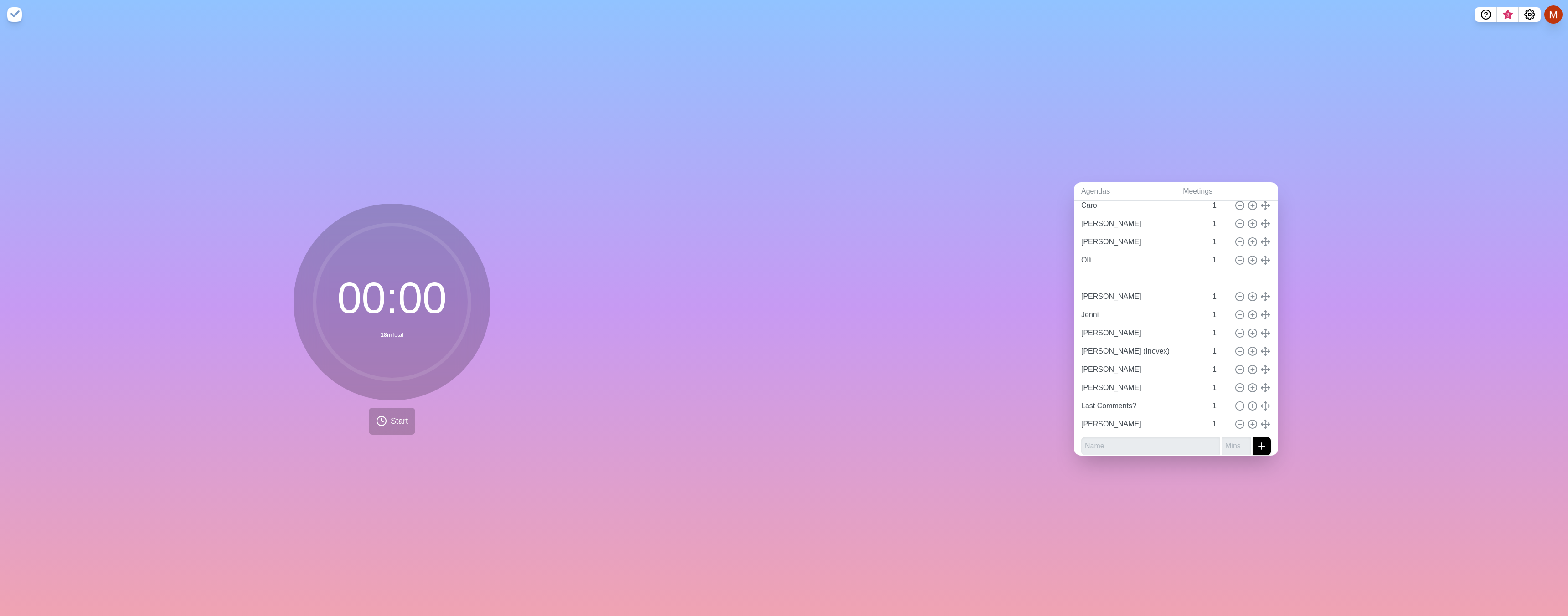
type input "[PERSON_NAME] (Inovex)"
type input "[PERSON_NAME]"
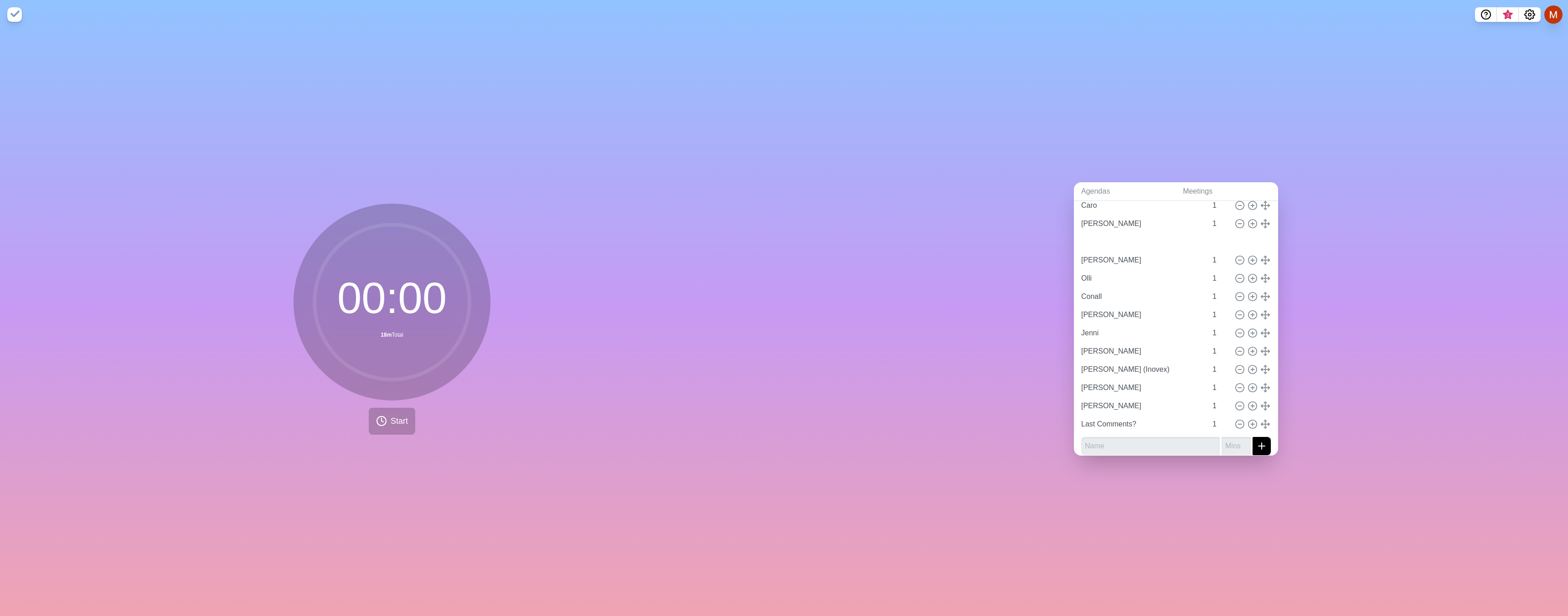
type input "Olli"
type input "Conall"
type input "[PERSON_NAME]"
type input "Jenni"
type input "[PERSON_NAME]"
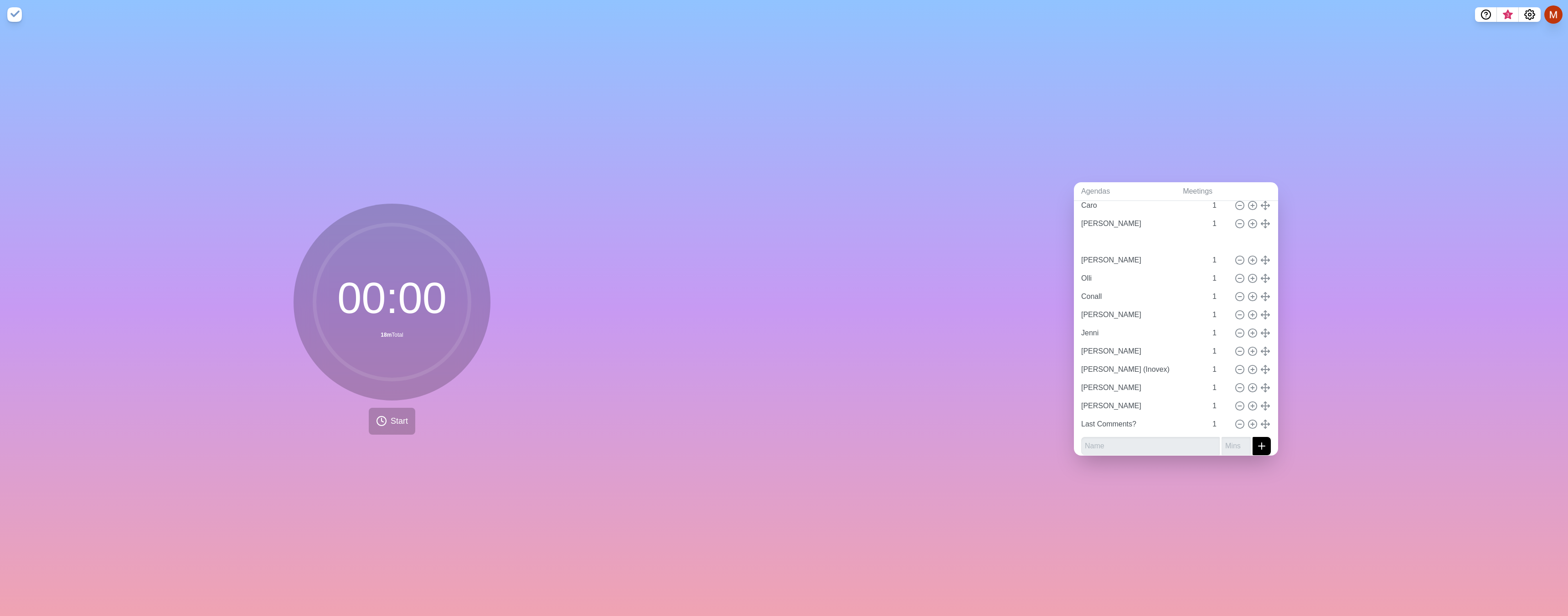
type input "[PERSON_NAME] (Inovex)"
type input "[PERSON_NAME]"
type input "Last Comments?"
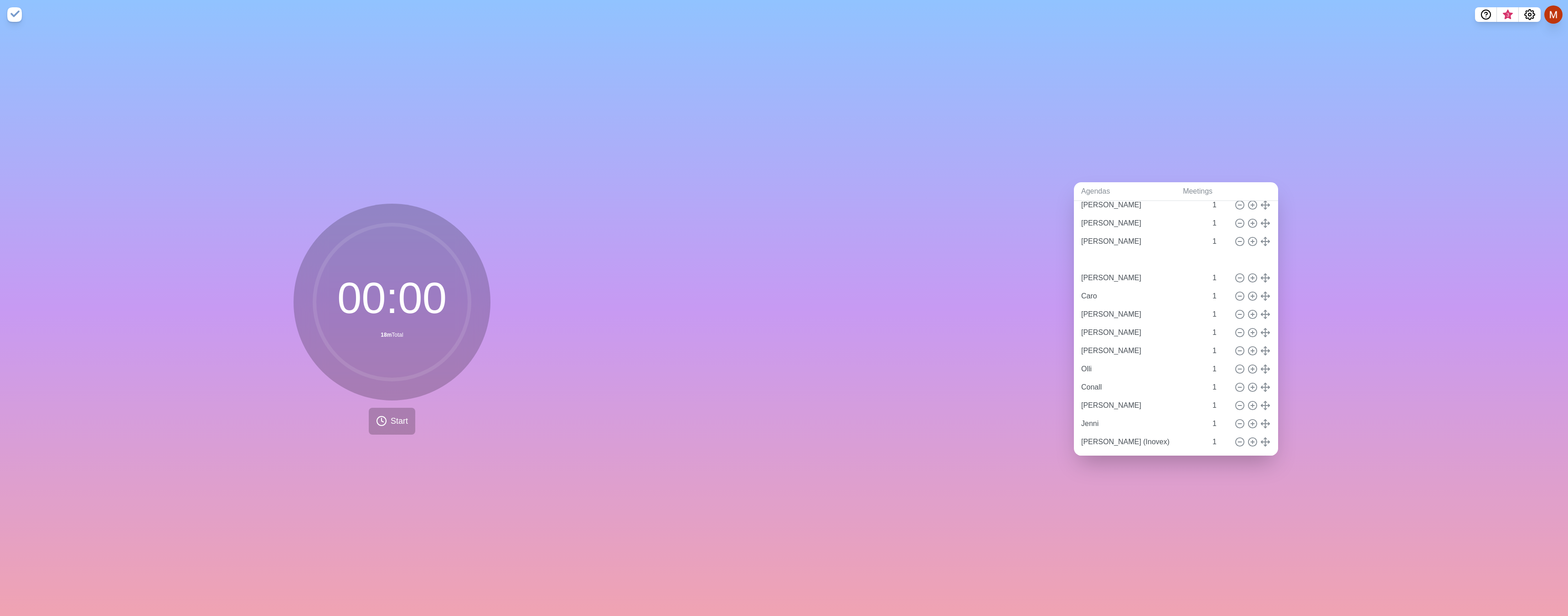
type input "[PERSON_NAME]"
type input "Caro"
type input "[PERSON_NAME]"
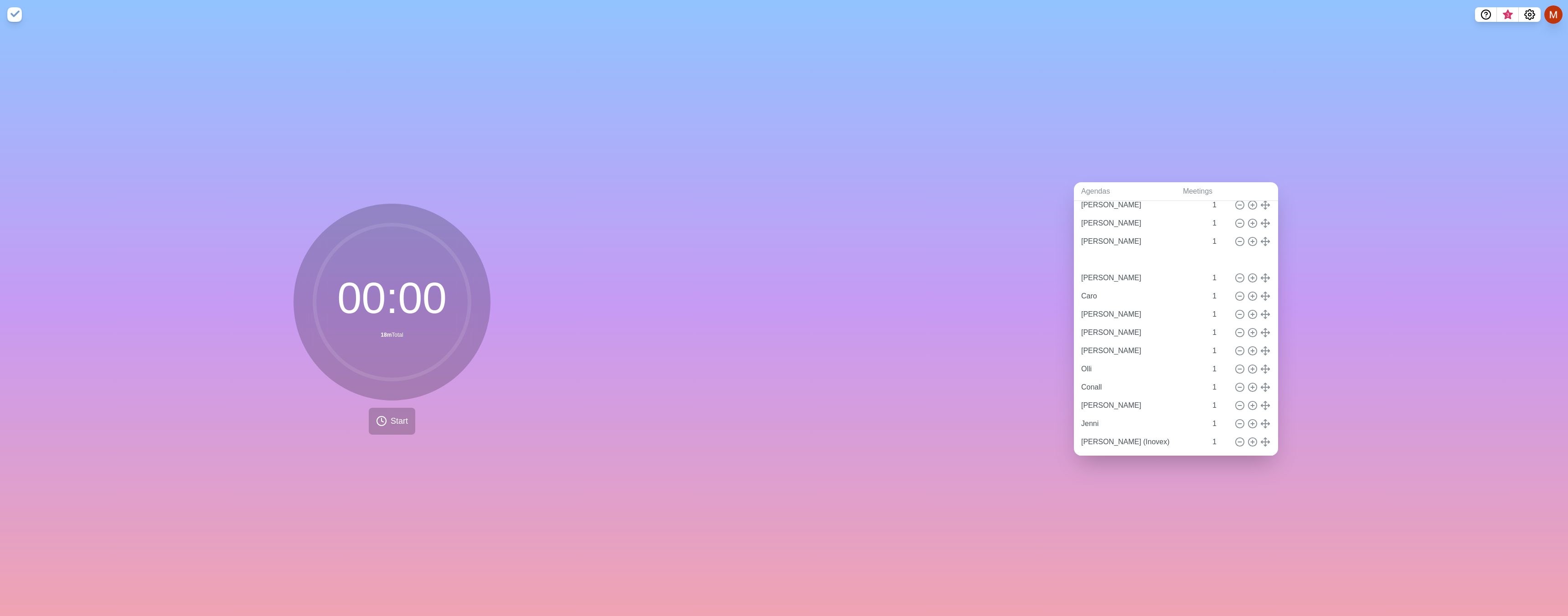
type input "[PERSON_NAME]"
type input "Olli"
type input "Conall"
type input "[PERSON_NAME]"
type input "Jenni"
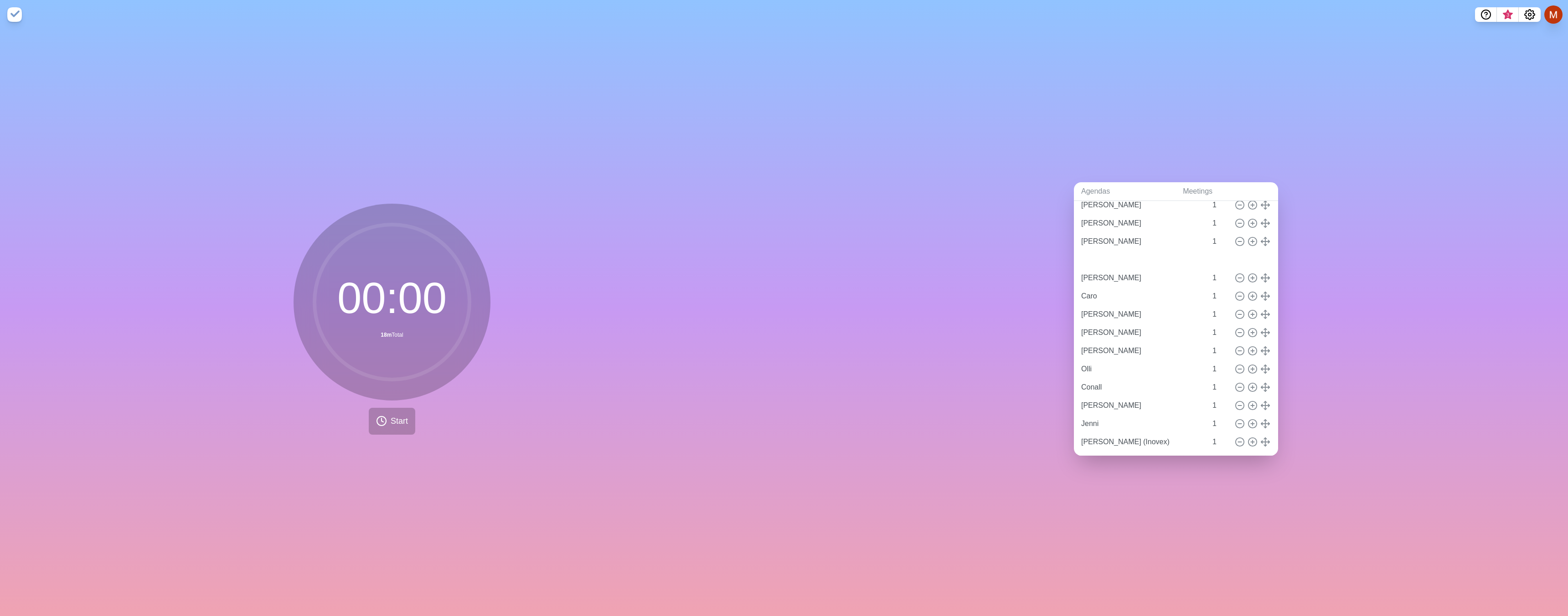
type input "[PERSON_NAME]"
type input "Olli"
type input "[PERSON_NAME]"
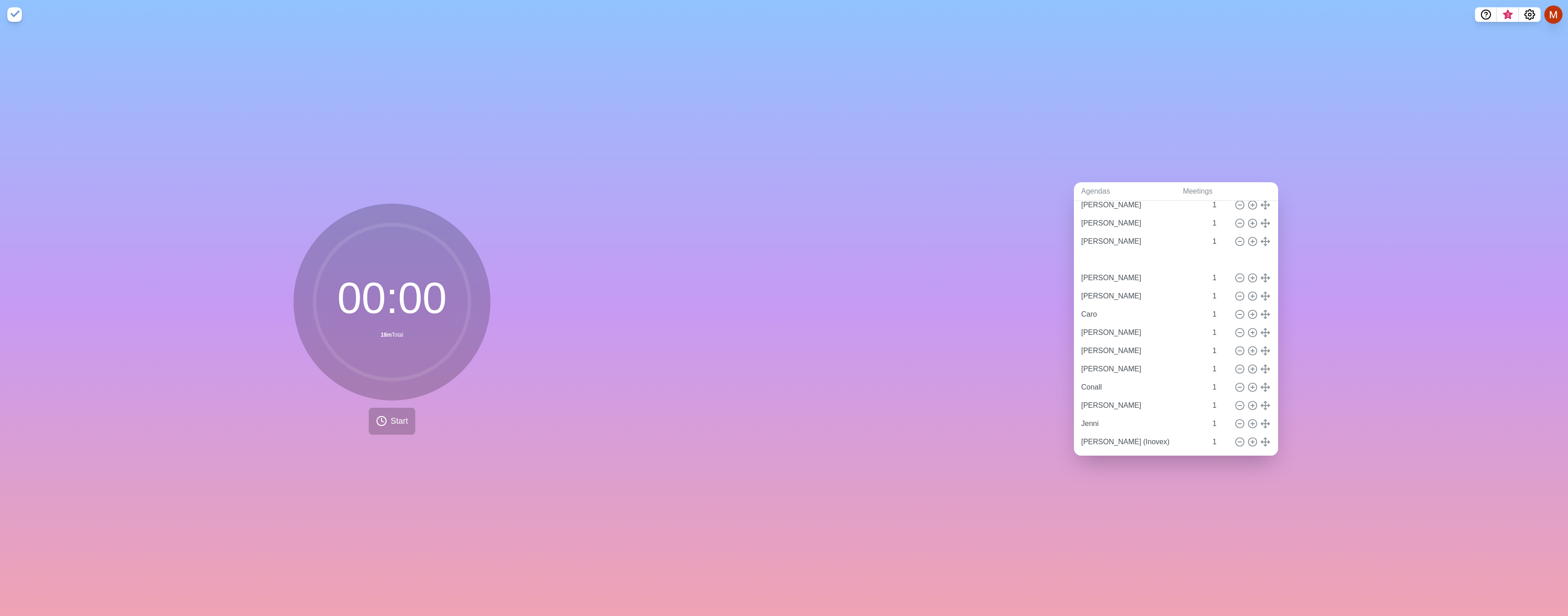
type input "Caro"
type input "[PERSON_NAME]"
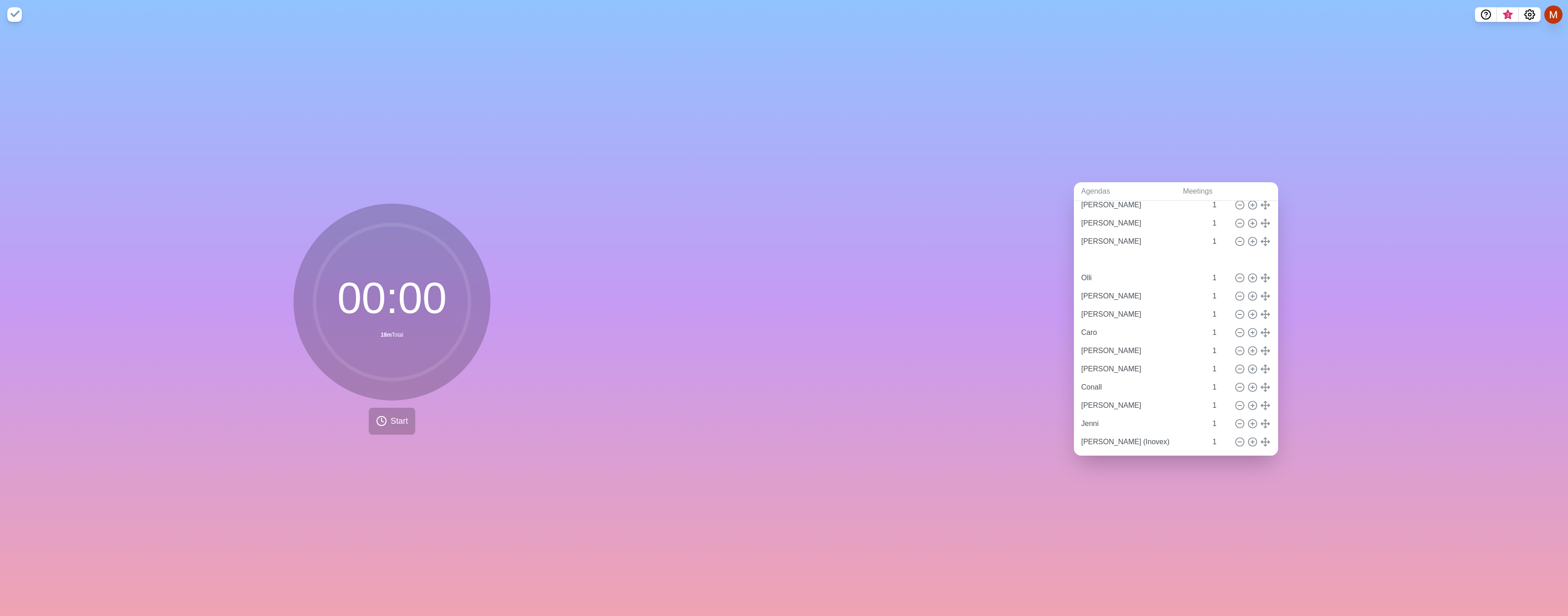
type input "Olli"
type input "[PERSON_NAME]"
type input "Caro"
type input "[PERSON_NAME]"
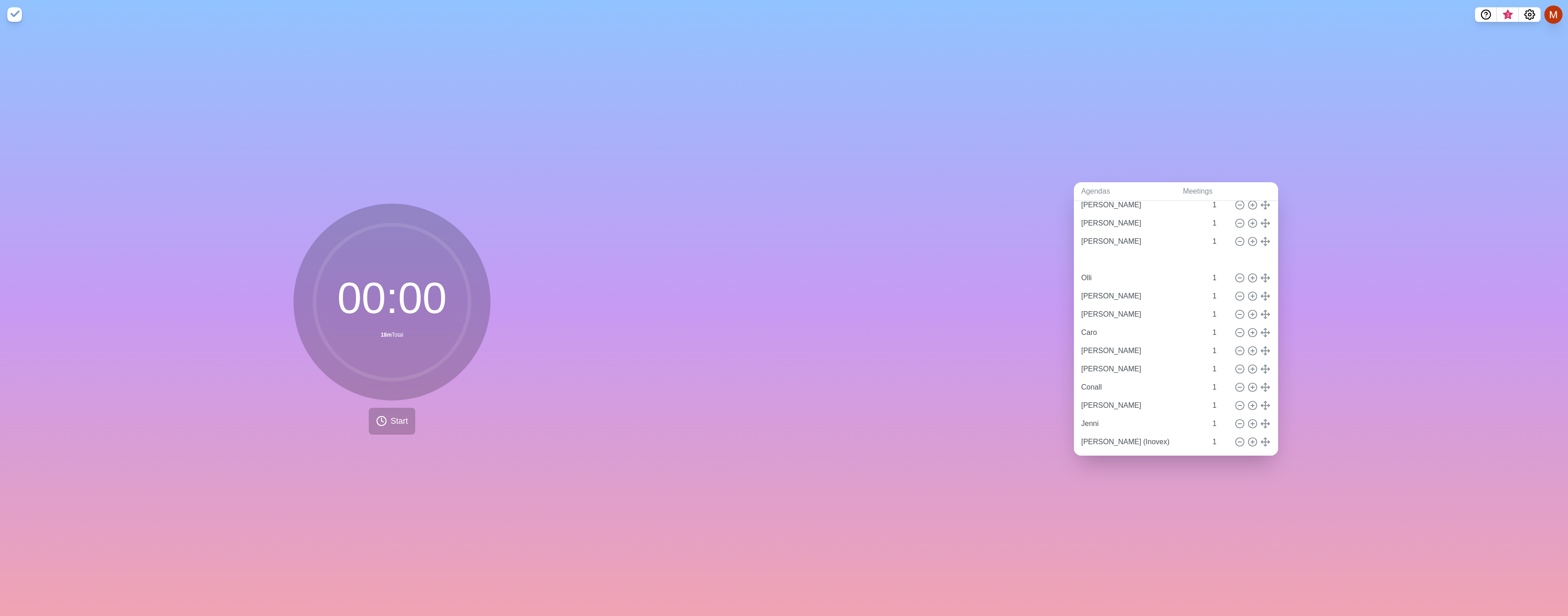
type input "[PERSON_NAME]"
type input "Olli"
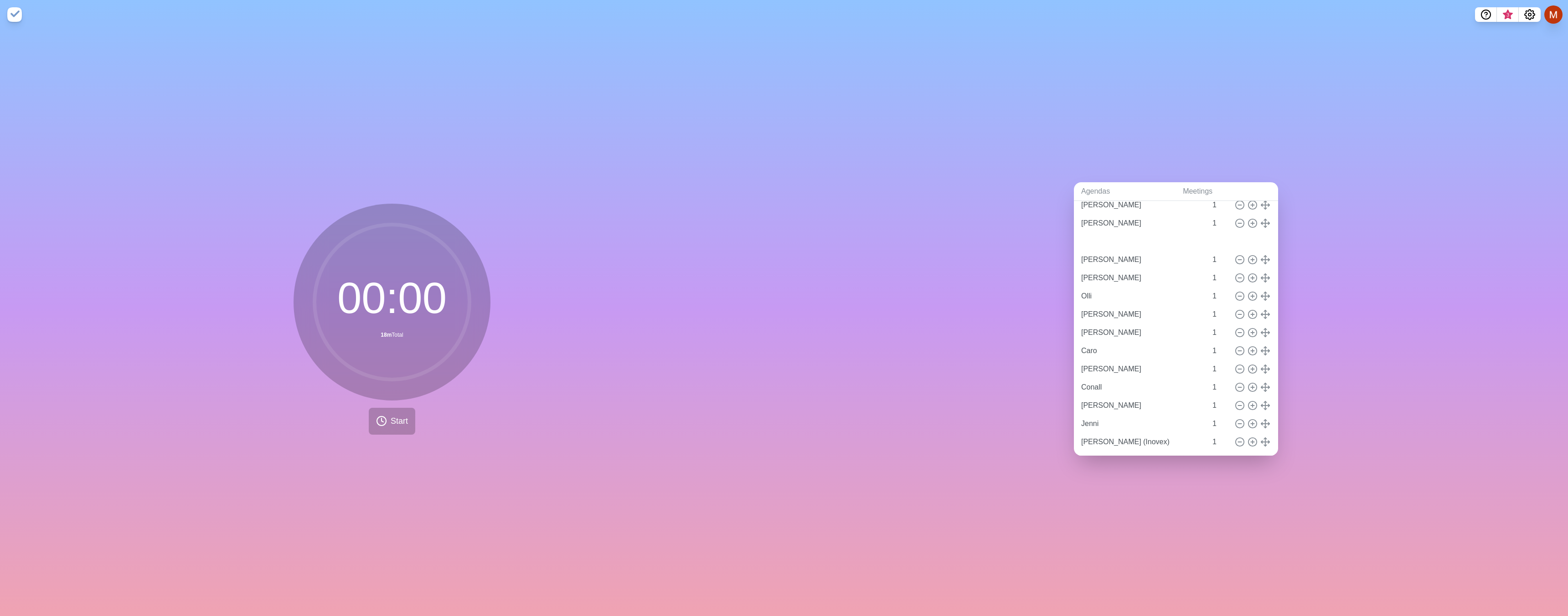
type input "[PERSON_NAME]"
type input "Caro"
type input "[PERSON_NAME]"
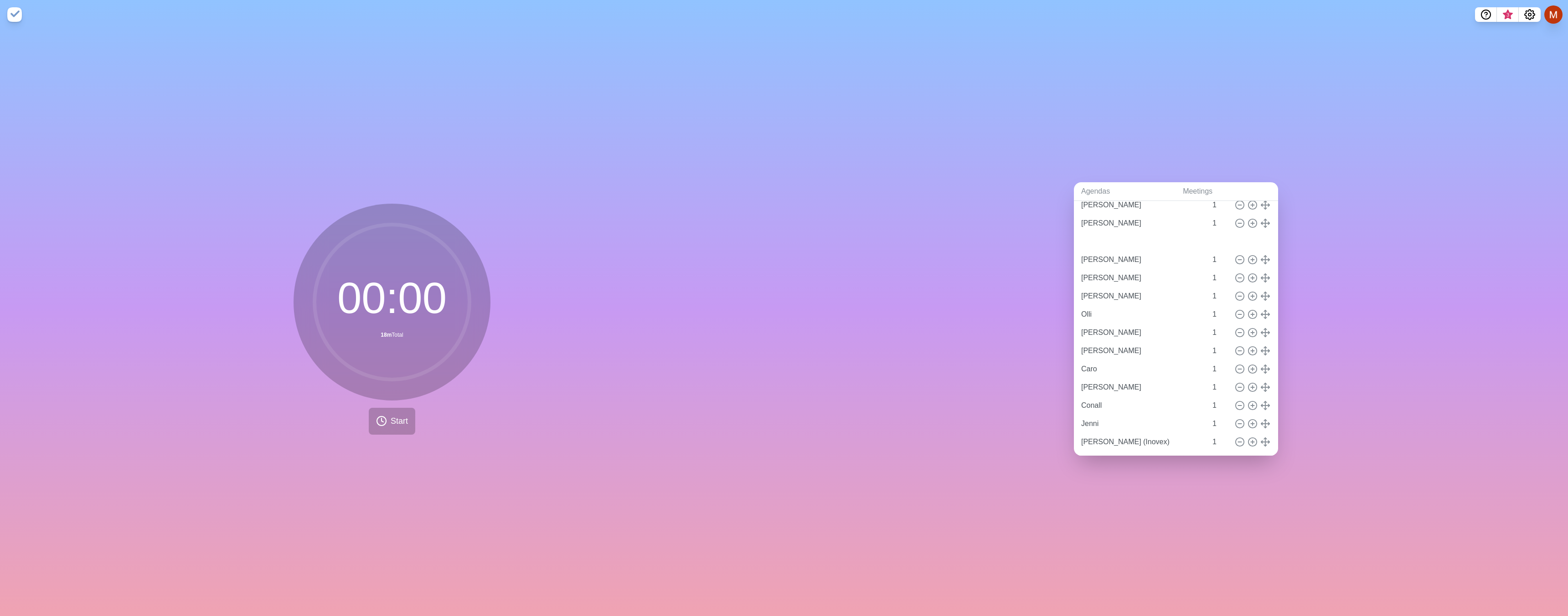
type input "[PERSON_NAME]"
type input "Olli"
type input "[PERSON_NAME]"
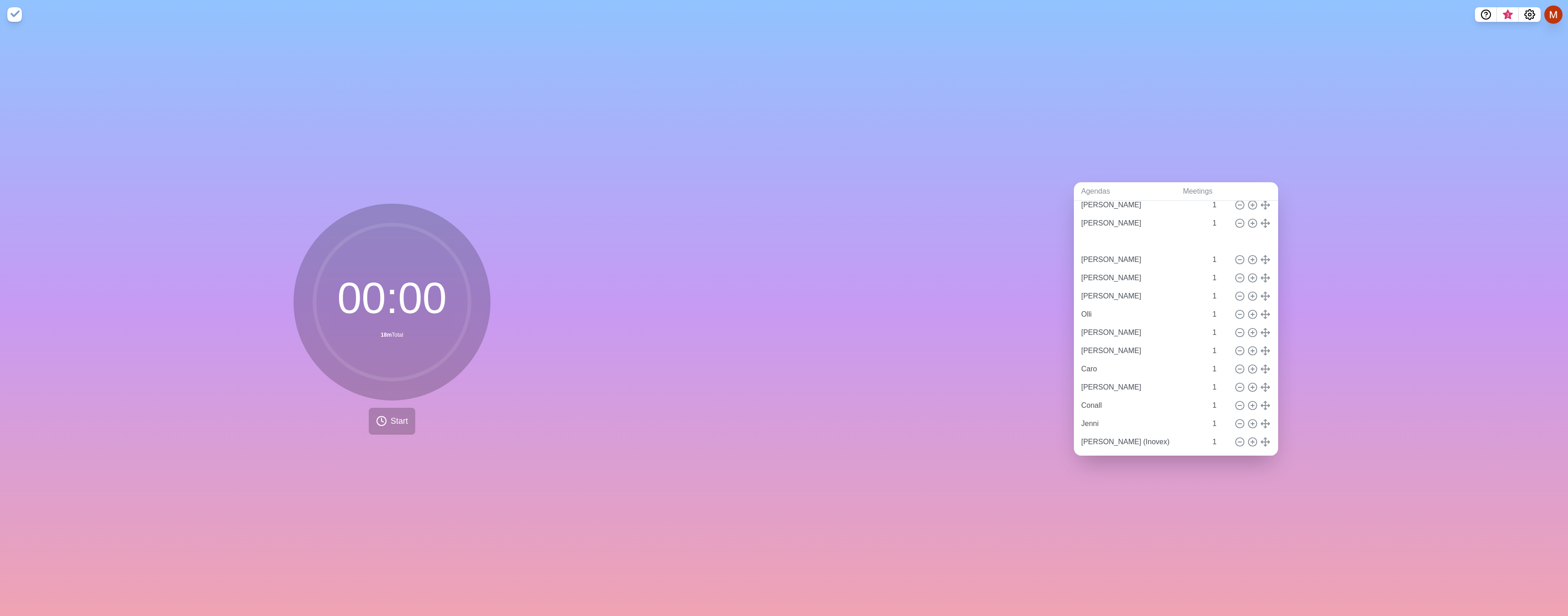
type input "[PERSON_NAME]"
type input "Caro"
type input "[PERSON_NAME]"
type input "Conall"
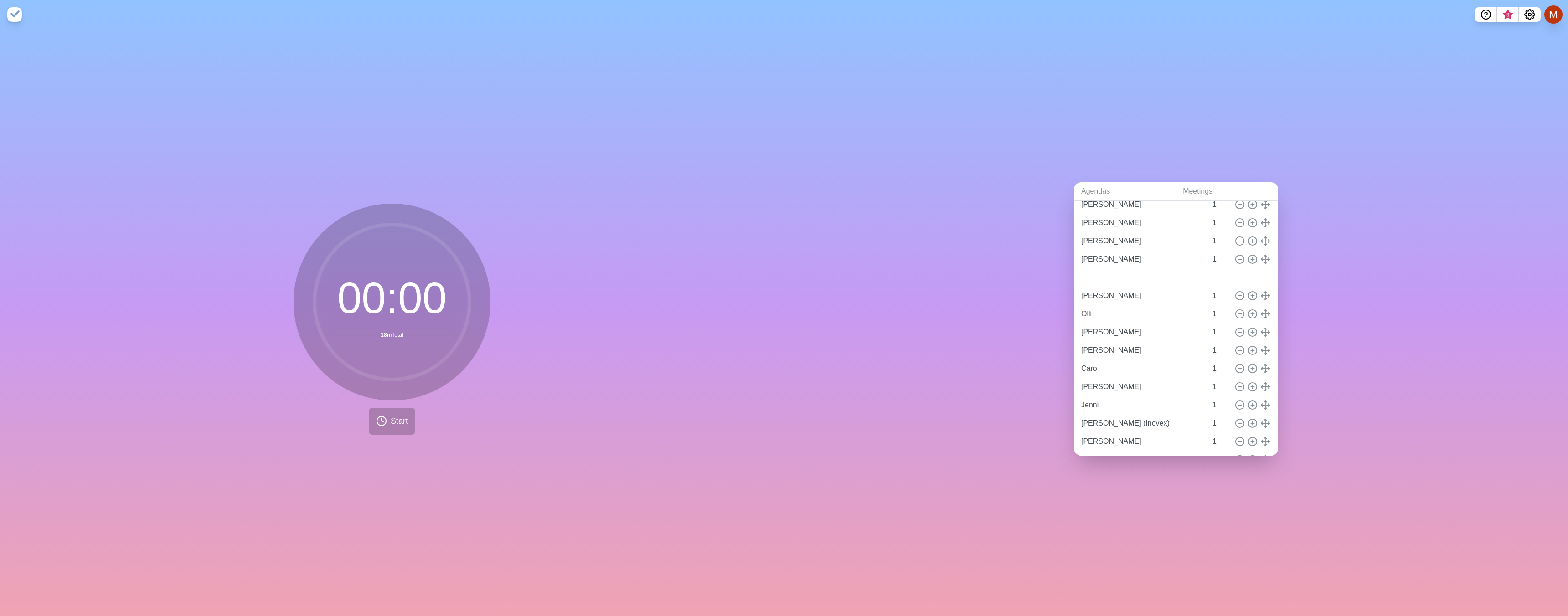
type input "Conall"
type input "[PERSON_NAME]"
type input "Olli"
type input "[PERSON_NAME]"
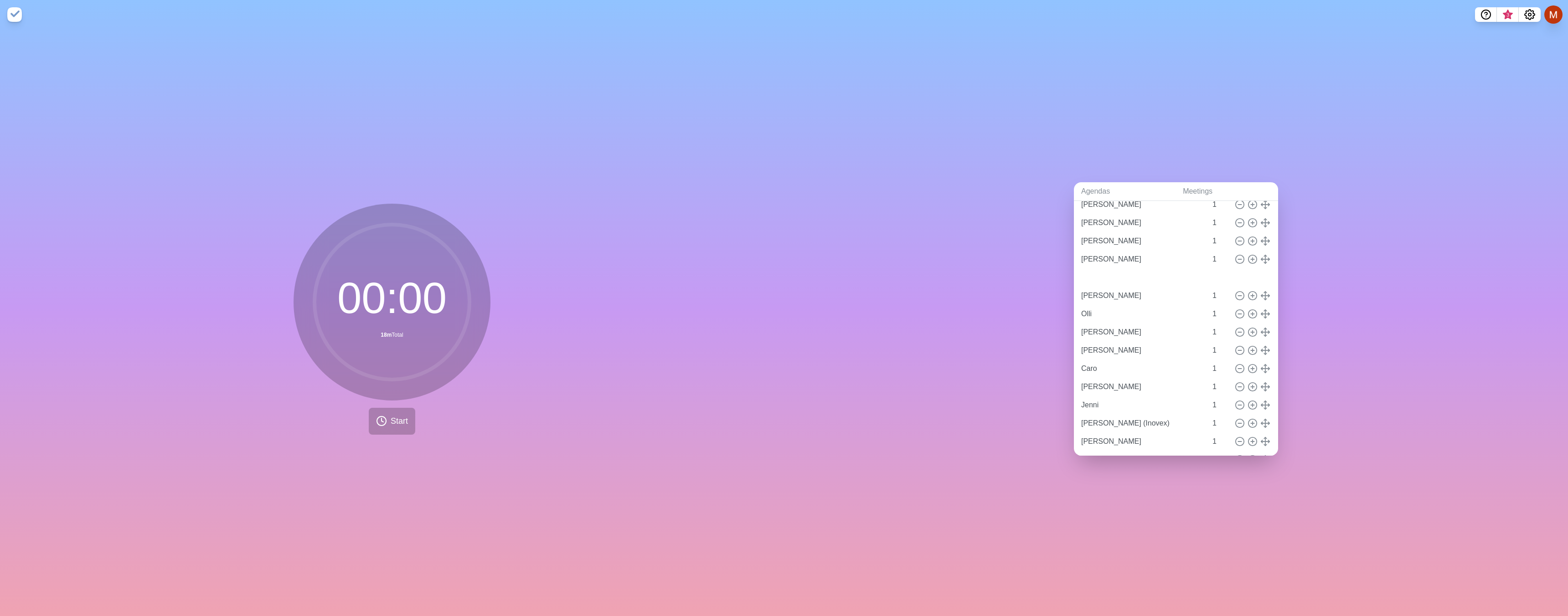
type input "Caro"
type input "[PERSON_NAME]"
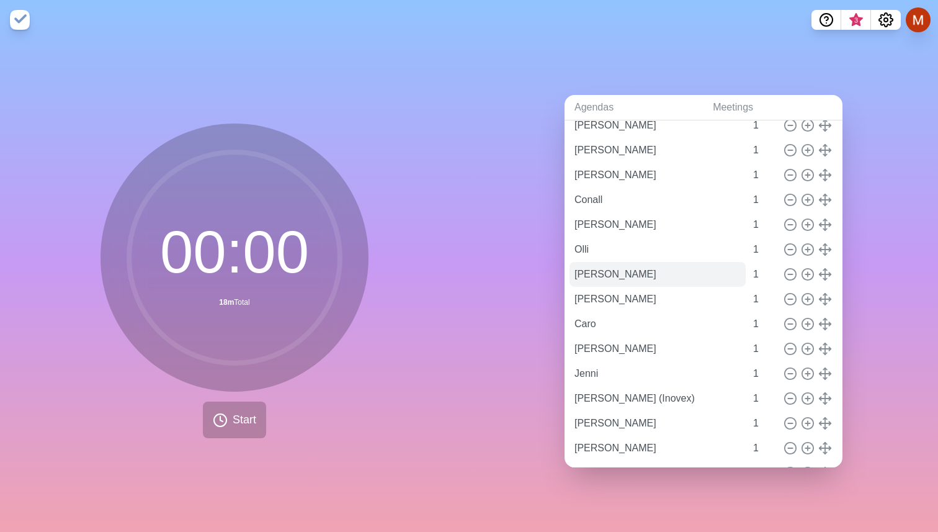
scroll to position [164, 0]
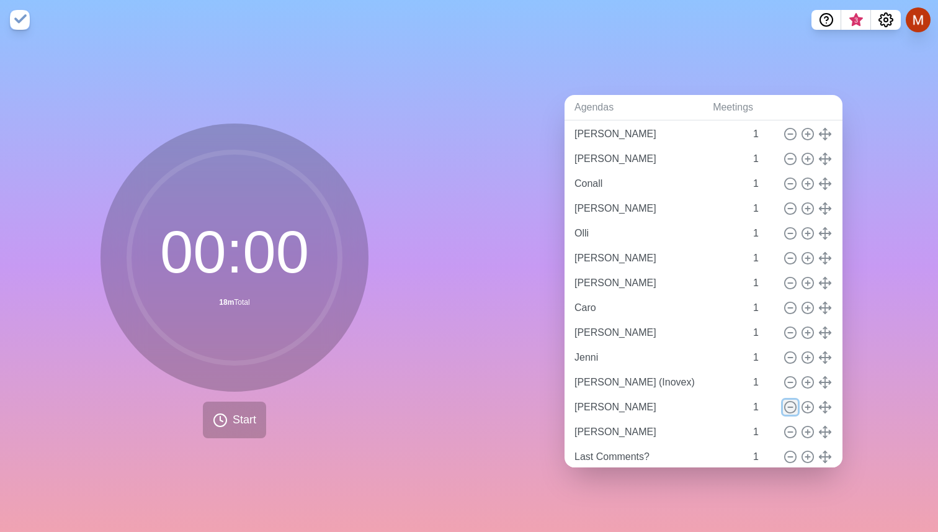
click at [790, 409] on icon at bounding box center [791, 407] width 14 height 14
type input "[PERSON_NAME]"
type input "Last Comments?"
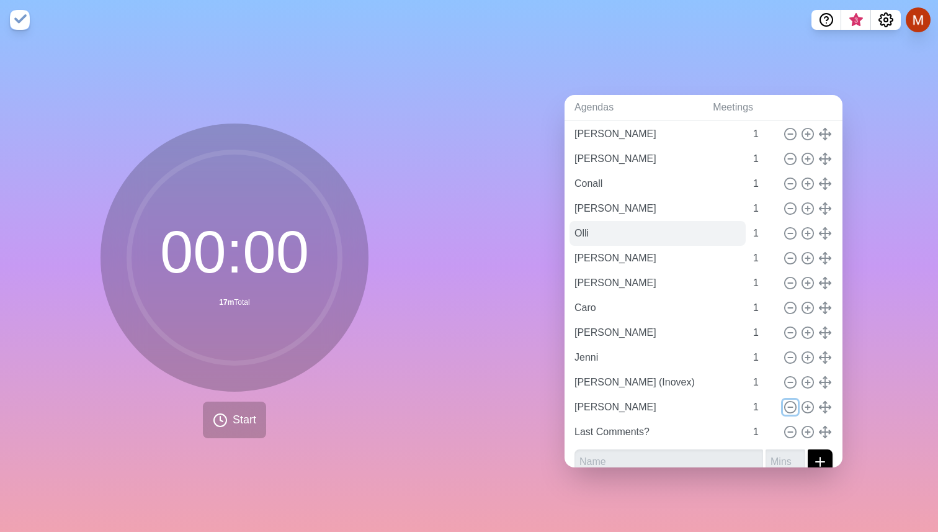
scroll to position [0, 0]
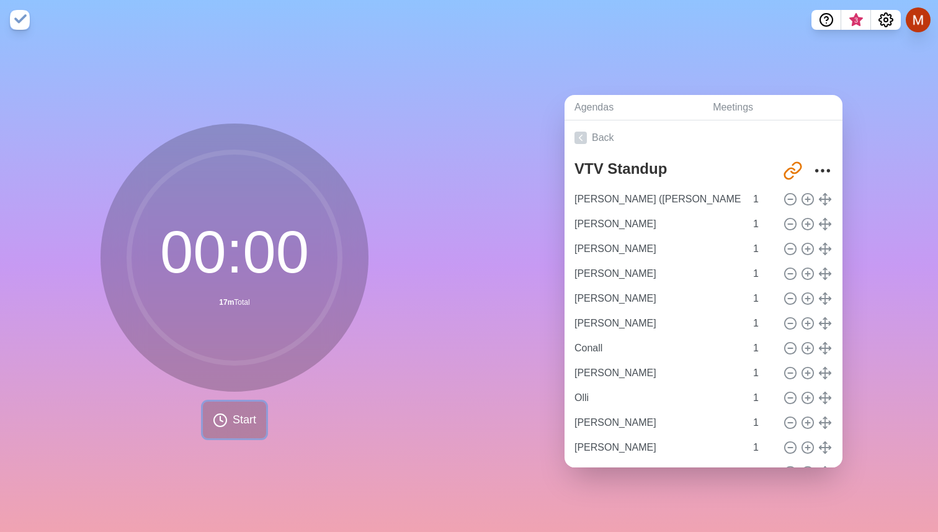
click at [243, 416] on span "Start" at bounding box center [245, 419] width 24 height 17
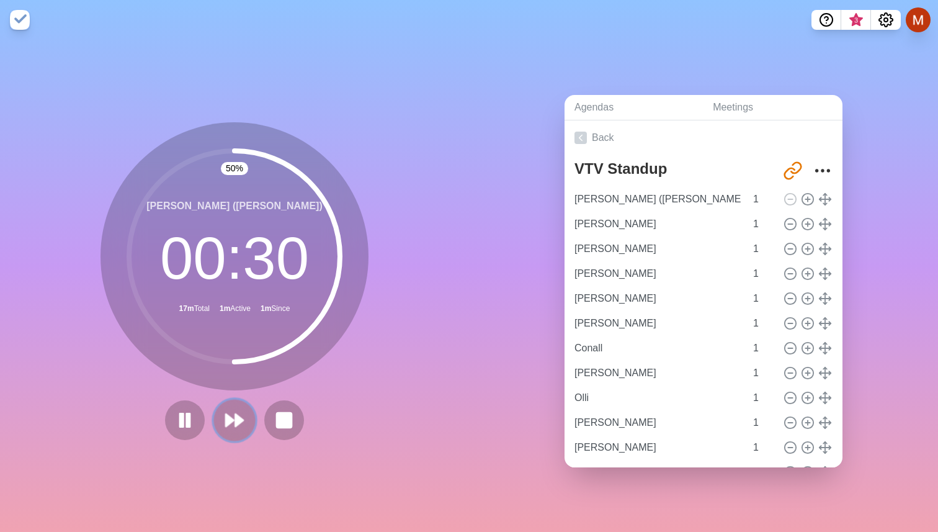
click at [231, 419] on polygon at bounding box center [230, 420] width 8 height 12
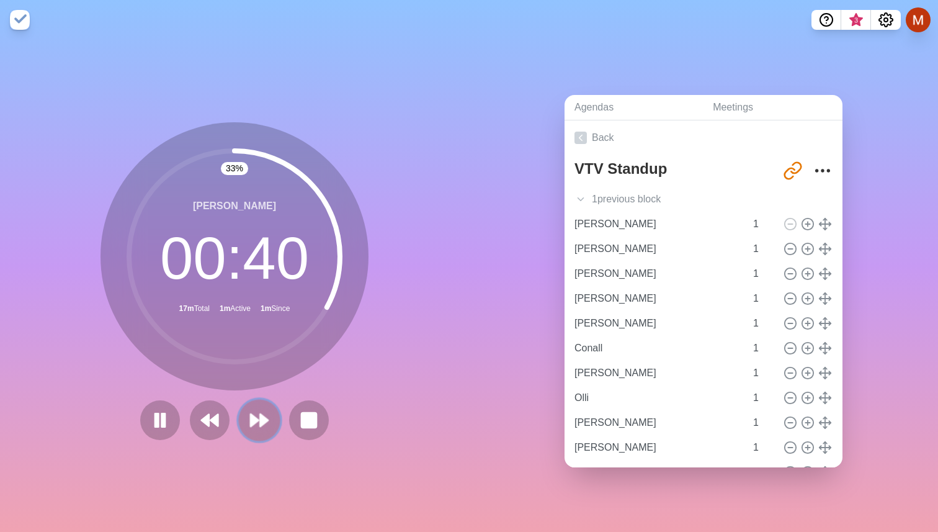
click at [262, 421] on polygon at bounding box center [264, 420] width 8 height 12
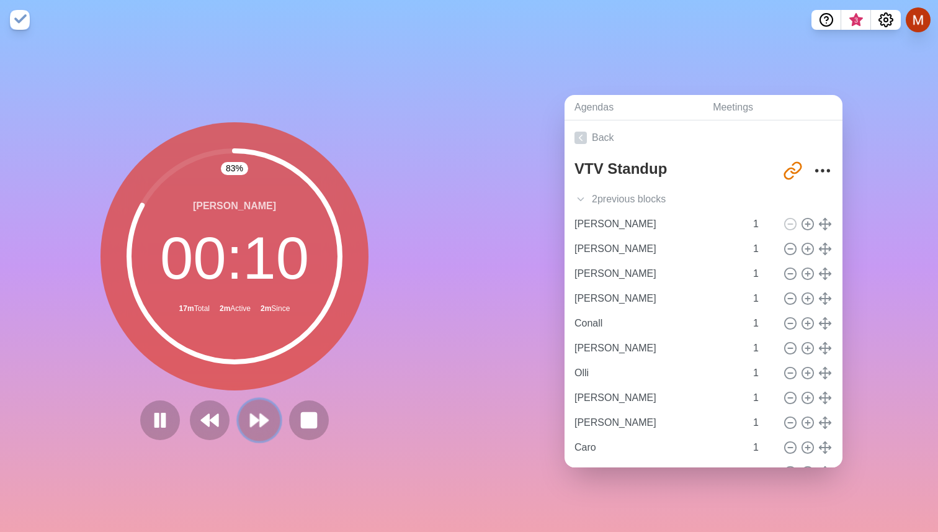
click at [261, 421] on polygon at bounding box center [264, 420] width 8 height 12
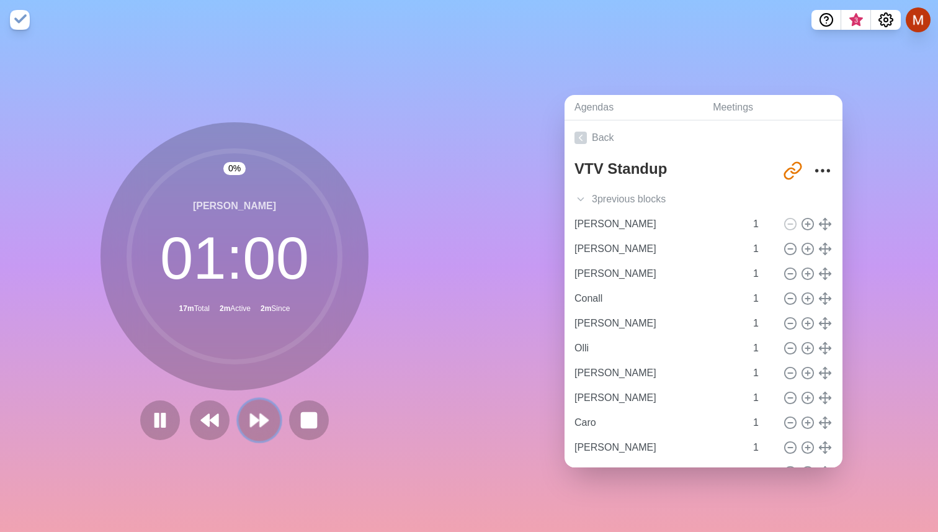
click at [261, 421] on polygon at bounding box center [264, 420] width 8 height 12
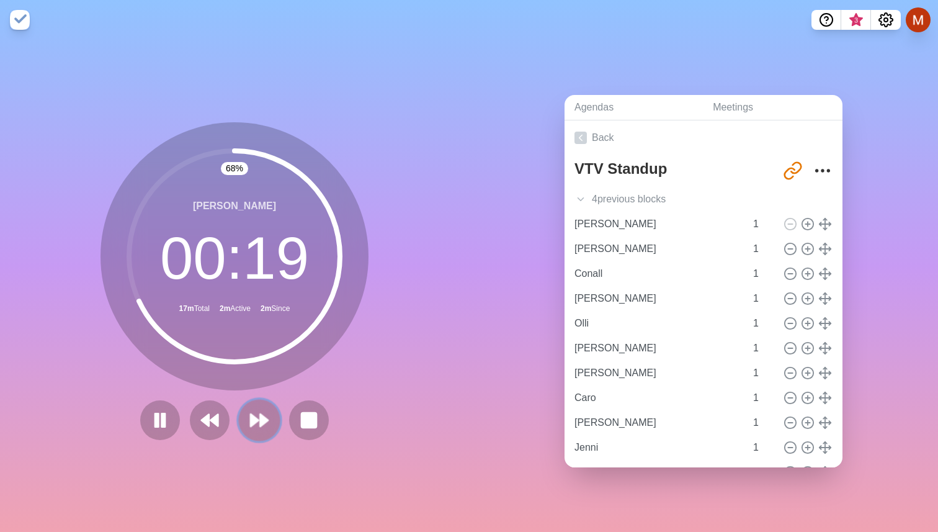
click at [261, 421] on polygon at bounding box center [264, 420] width 8 height 12
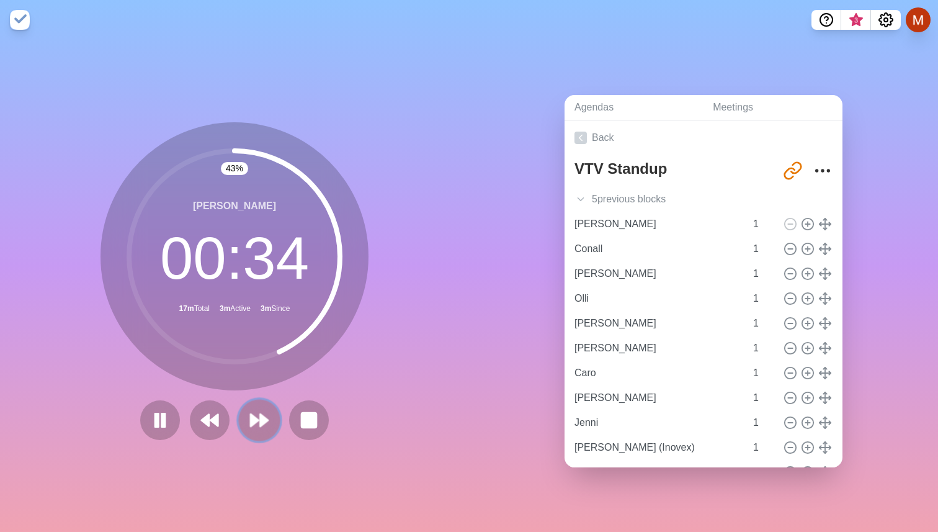
click at [261, 416] on polygon at bounding box center [264, 420] width 8 height 12
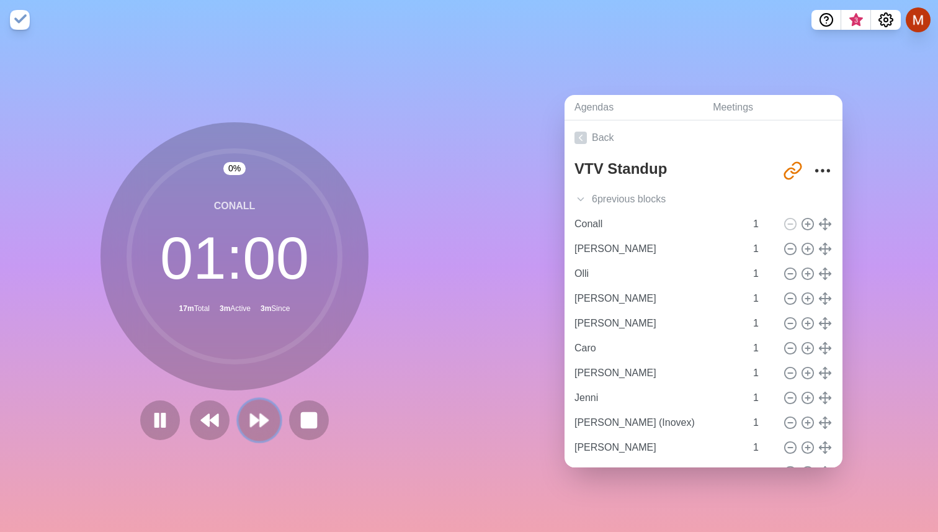
click at [261, 416] on polygon at bounding box center [264, 420] width 8 height 12
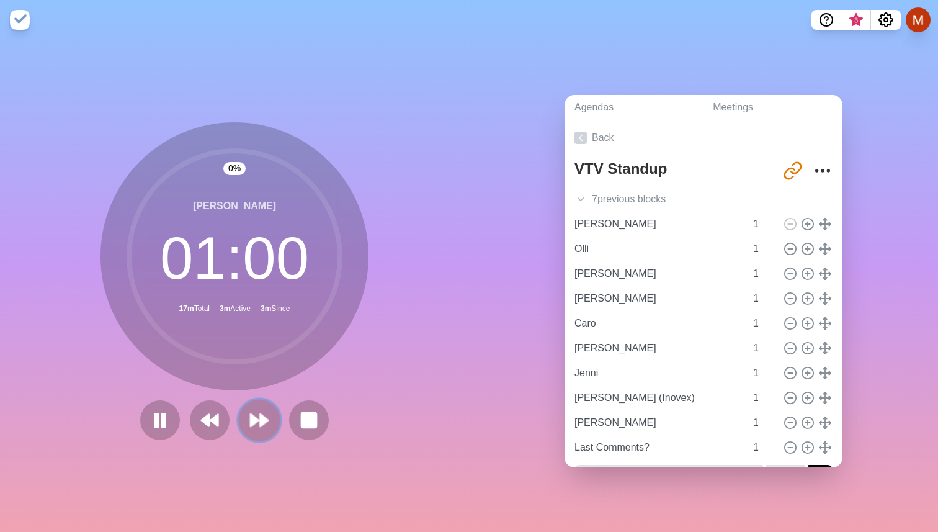
click at [261, 416] on polygon at bounding box center [264, 420] width 8 height 12
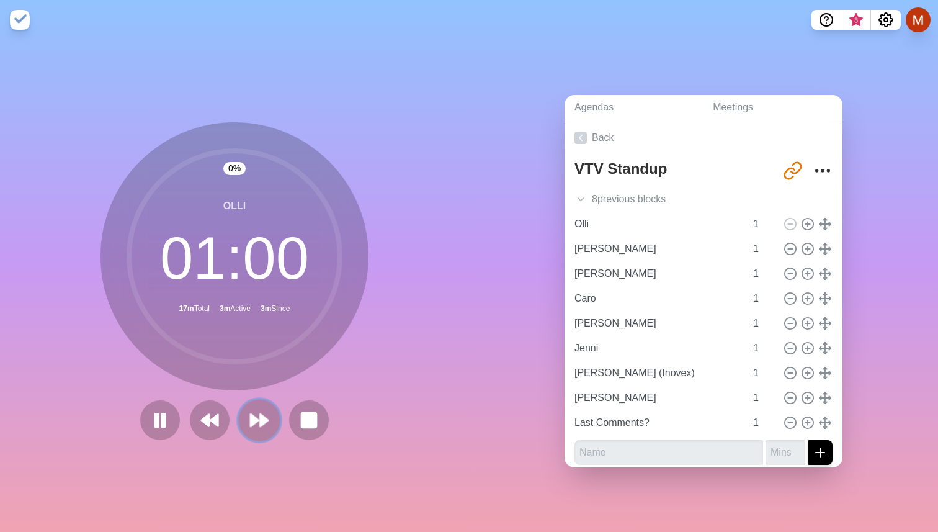
click at [261, 416] on polygon at bounding box center [264, 420] width 8 height 12
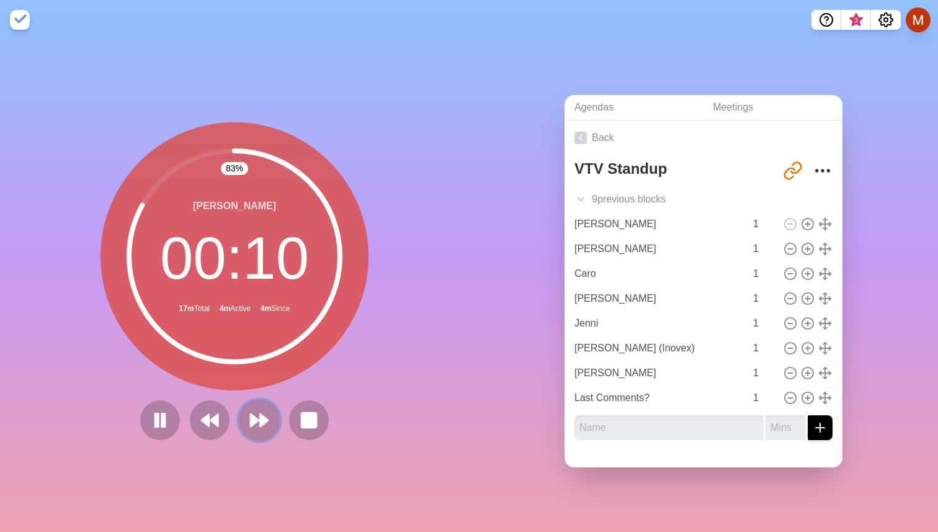
click at [261, 416] on polygon at bounding box center [264, 420] width 8 height 12
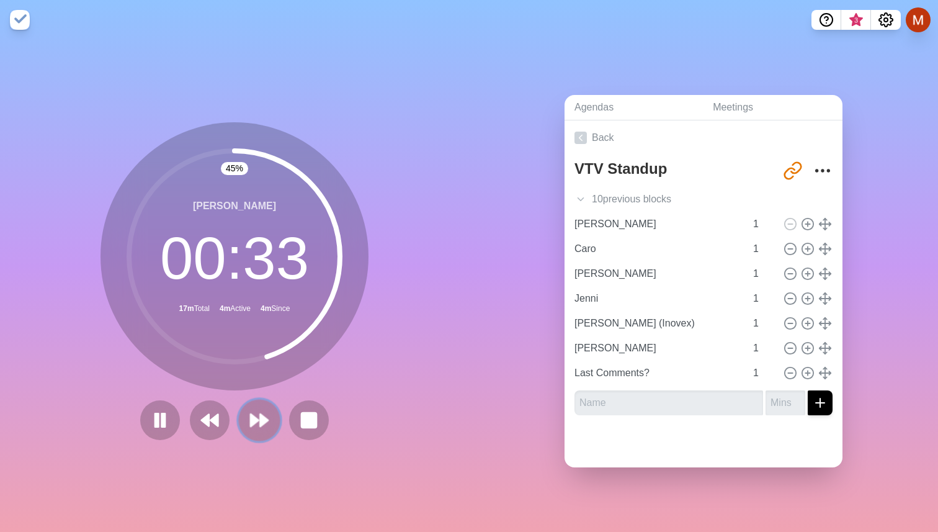
click at [260, 416] on polygon at bounding box center [264, 420] width 8 height 12
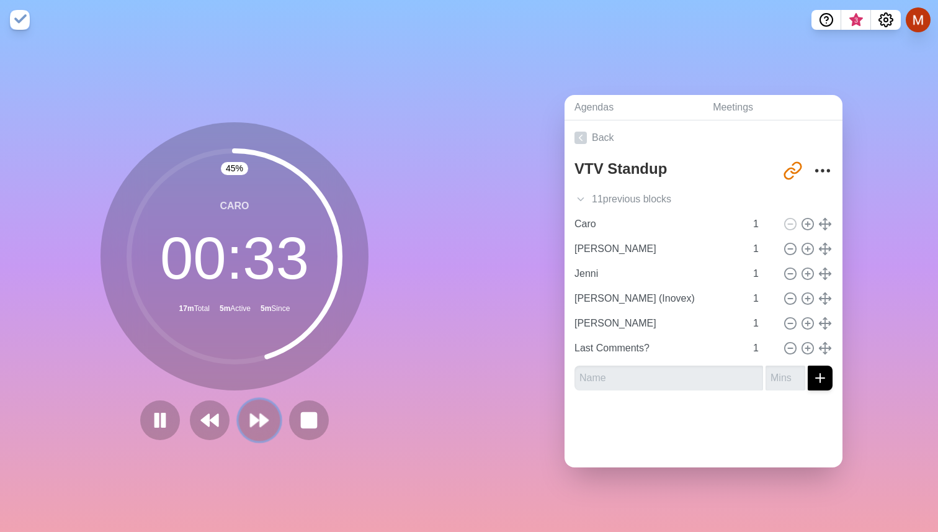
click at [261, 416] on polygon at bounding box center [264, 420] width 8 height 12
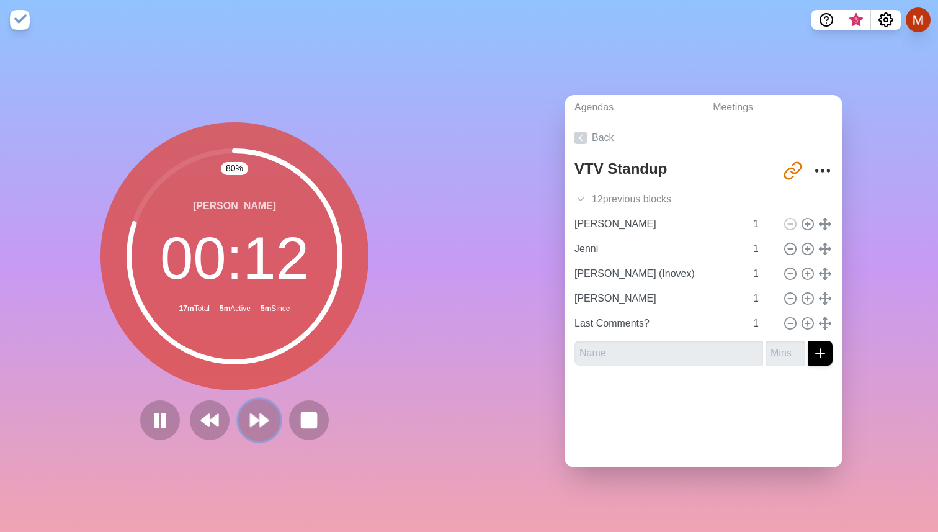
click at [253, 417] on polygon at bounding box center [255, 420] width 8 height 12
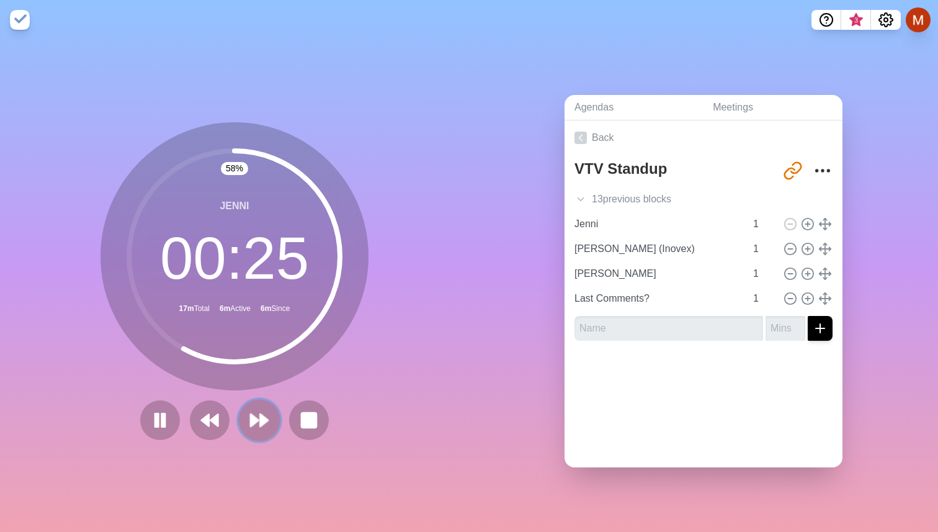
click at [256, 416] on polygon at bounding box center [255, 420] width 8 height 12
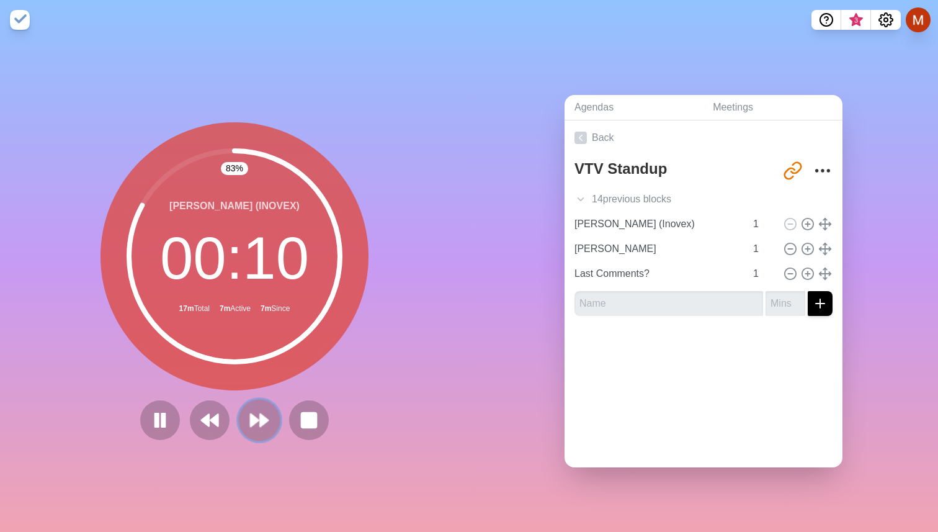
click at [249, 428] on icon at bounding box center [259, 420] width 21 height 21
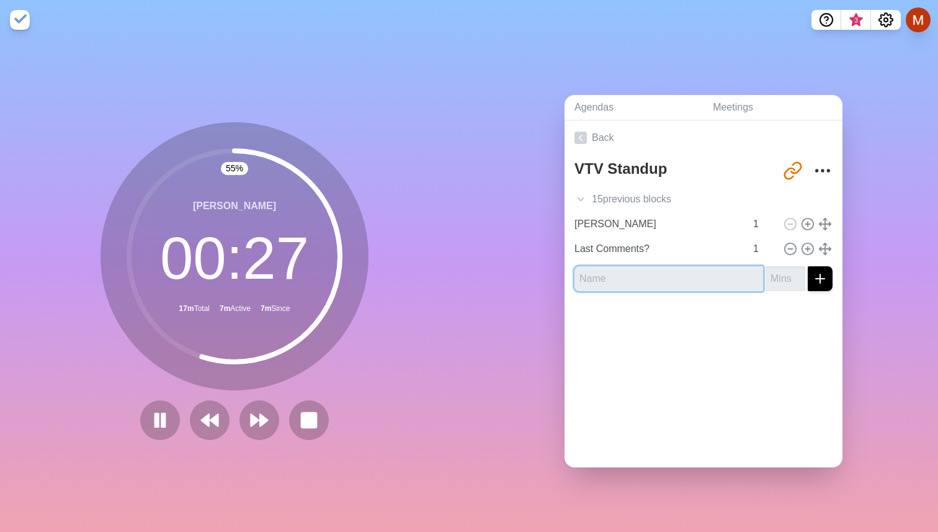
click at [614, 274] on input "text" at bounding box center [669, 278] width 189 height 25
type input "[PERSON_NAME]"
click at [808, 266] on button "submit" at bounding box center [820, 278] width 25 height 25
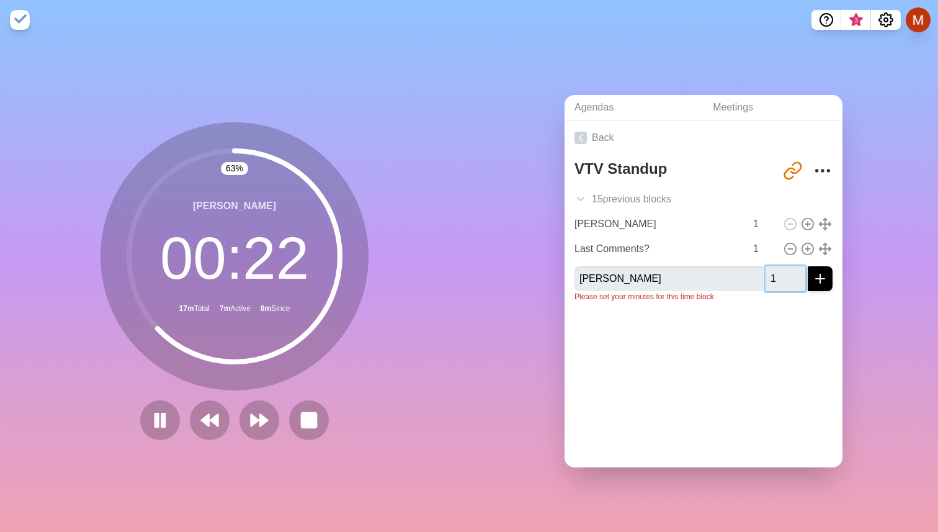
type input "1"
click at [808, 266] on button "submit" at bounding box center [820, 278] width 25 height 25
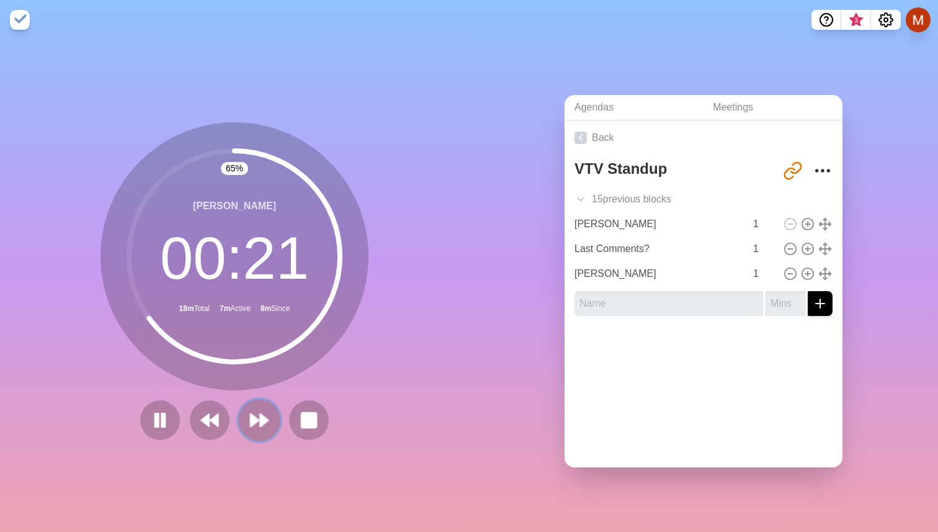
click at [276, 415] on button at bounding box center [259, 420] width 42 height 42
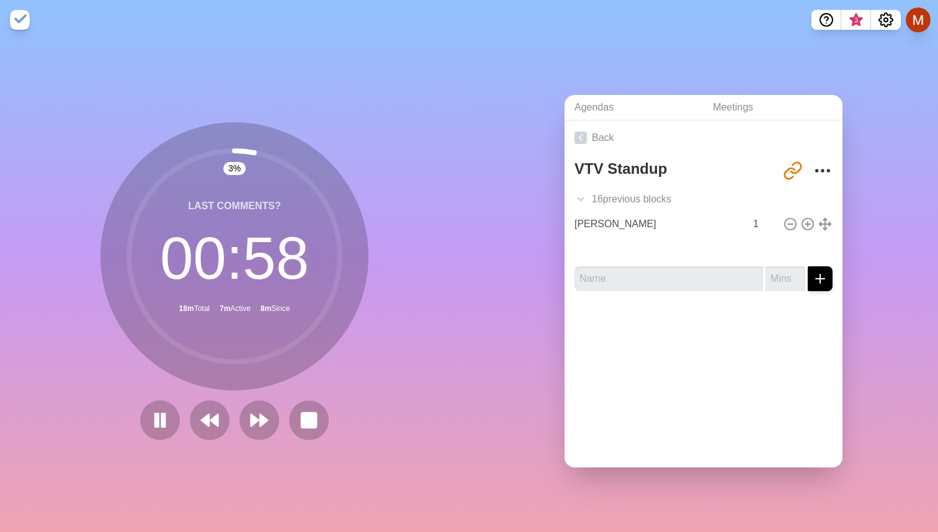
type input "Last Comments?"
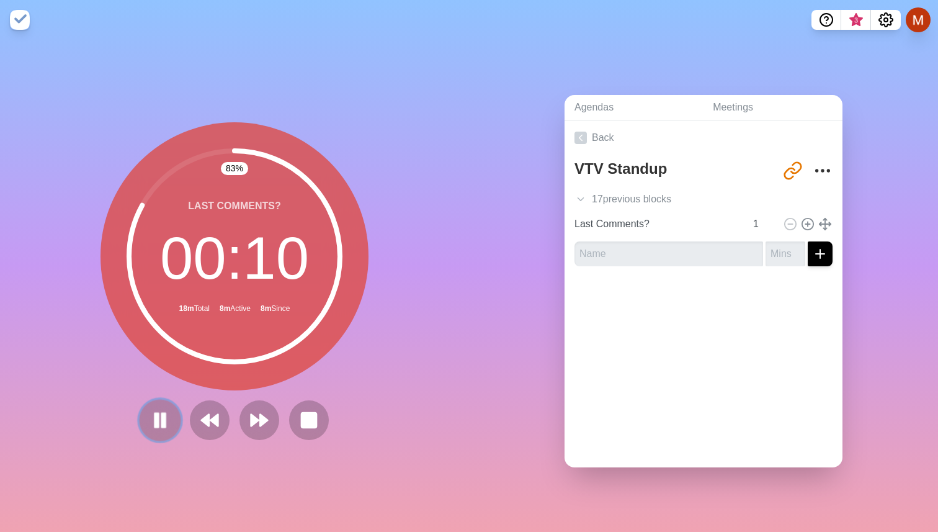
click at [159, 417] on icon at bounding box center [160, 420] width 21 height 21
